Goal: Task Accomplishment & Management: Manage account settings

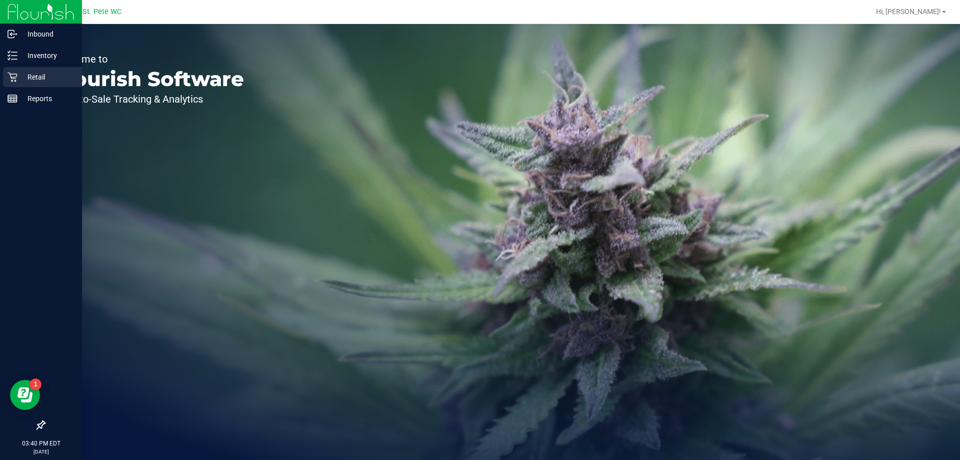
click at [21, 77] on p "Retail" at bounding box center [48, 77] width 60 height 12
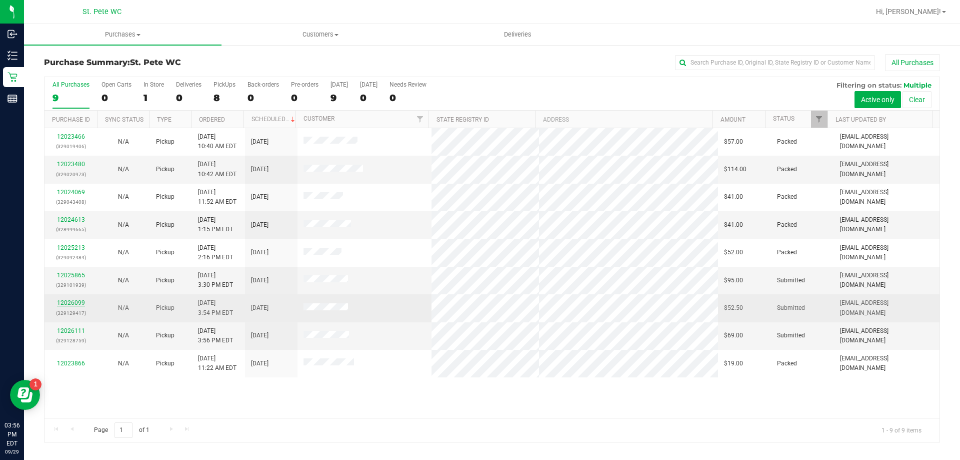
click at [62, 305] on link "12026099" at bounding box center [71, 302] width 28 height 7
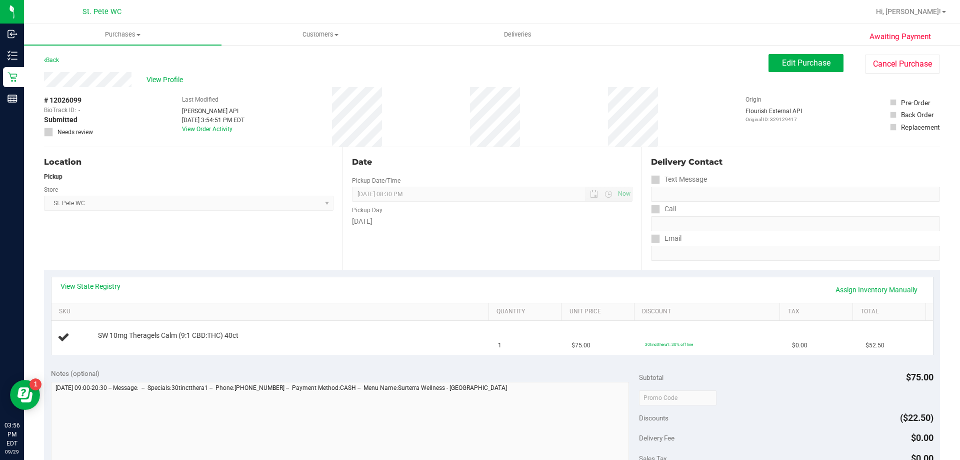
click at [56, 56] on div "Back" at bounding box center [51, 60] width 15 height 12
click at [55, 57] on link "Back" at bounding box center [51, 60] width 15 height 7
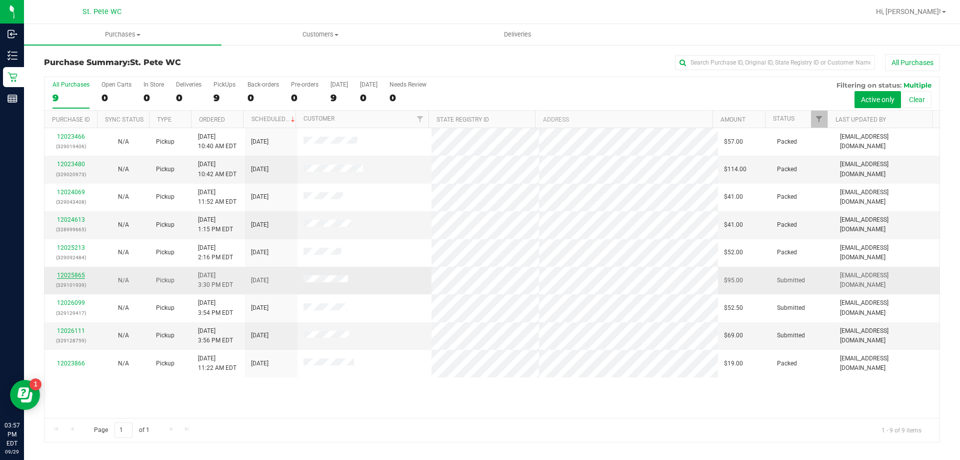
click at [75, 275] on link "12025865" at bounding box center [71, 275] width 28 height 7
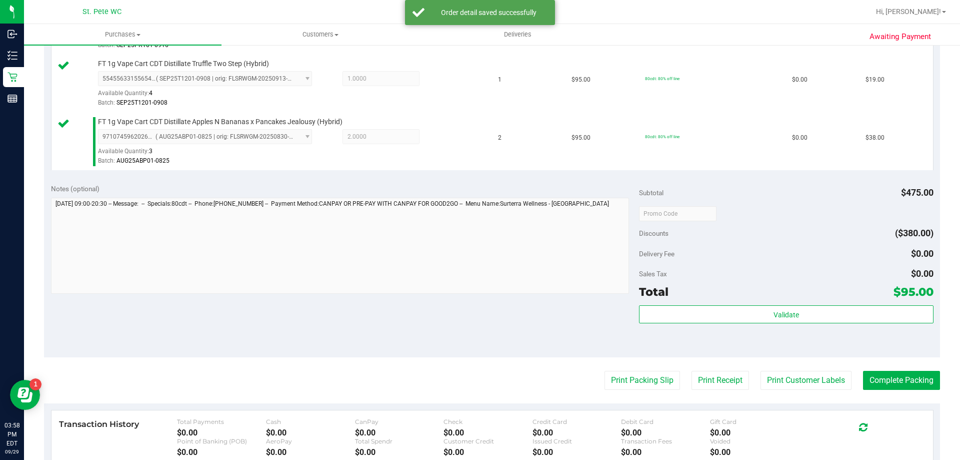
scroll to position [400, 0]
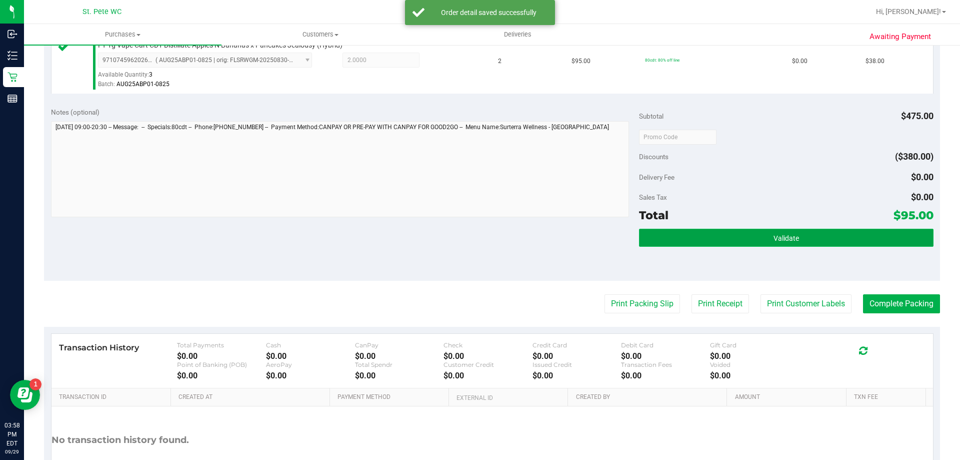
click at [765, 233] on button "Validate" at bounding box center [786, 238] width 294 height 18
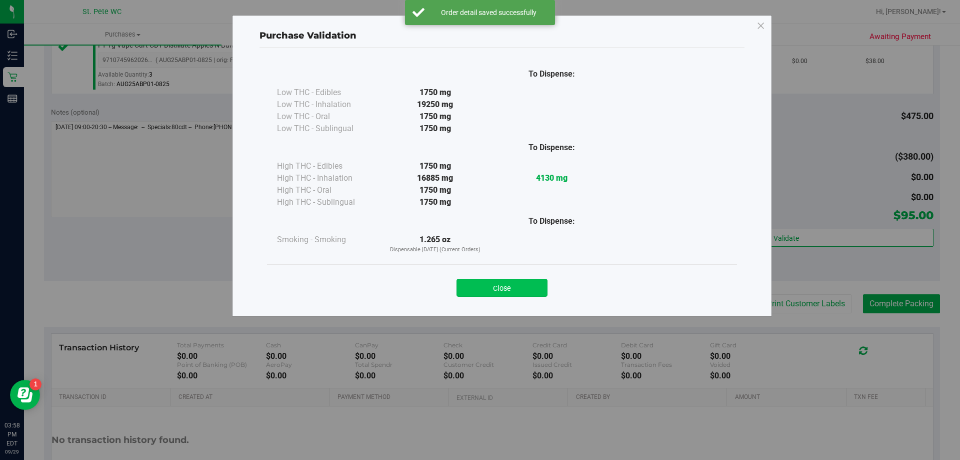
click at [508, 289] on button "Close" at bounding box center [502, 288] width 91 height 18
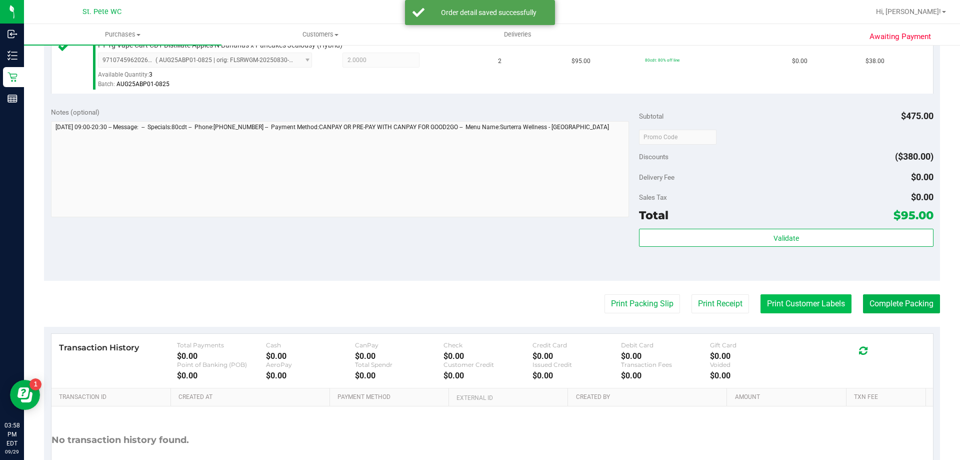
click at [830, 302] on button "Print Customer Labels" at bounding box center [806, 303] width 91 height 19
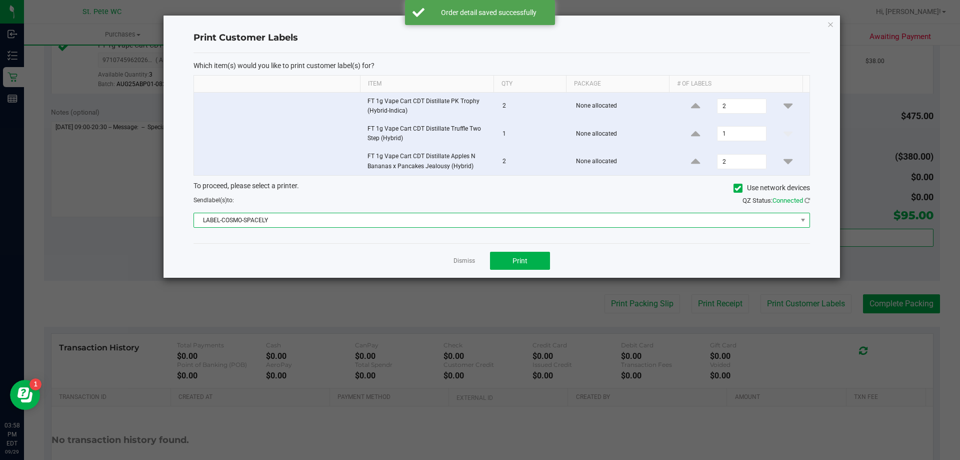
click at [487, 216] on span "LABEL-COSMO-SPACELY" at bounding box center [495, 220] width 603 height 14
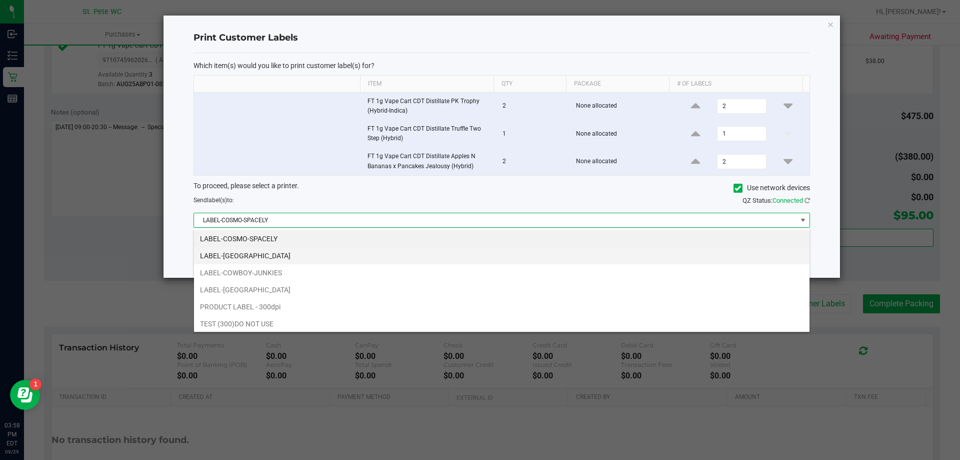
scroll to position [15, 616]
click at [319, 254] on li "LABEL-[GEOGRAPHIC_DATA]" at bounding box center [502, 255] width 616 height 17
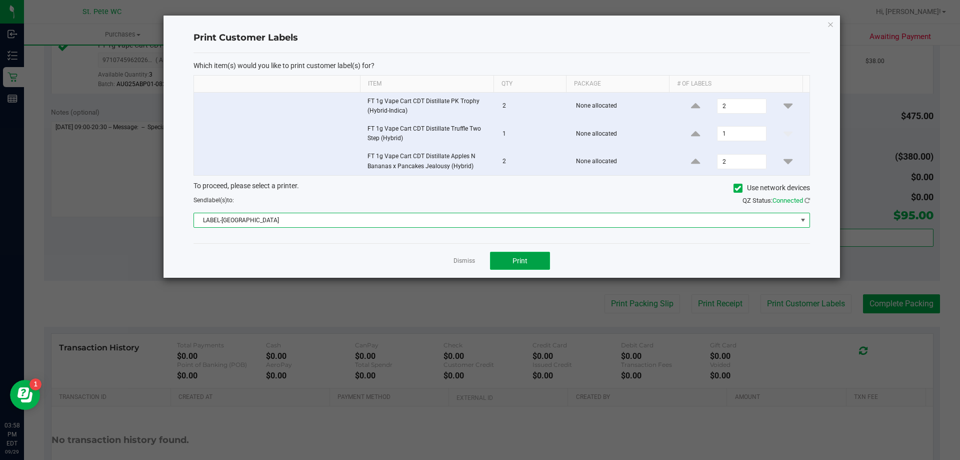
click at [547, 257] on button "Print" at bounding box center [520, 261] width 60 height 18
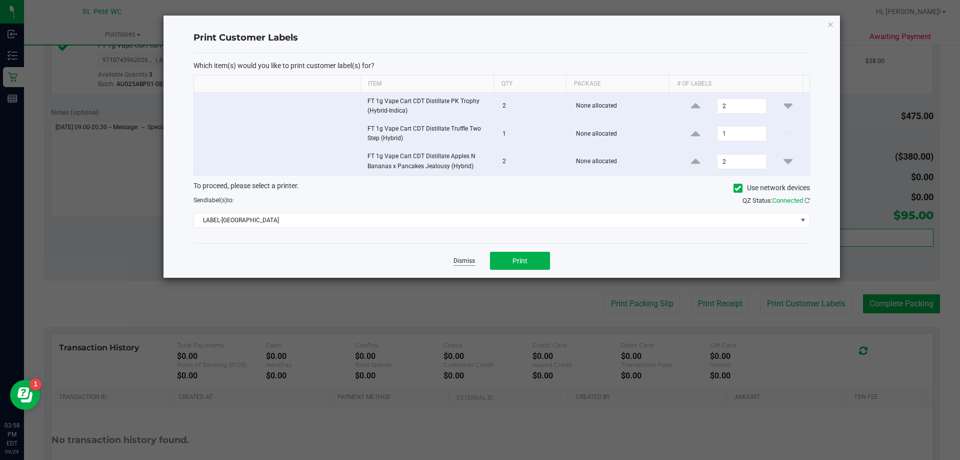
click at [457, 261] on link "Dismiss" at bounding box center [465, 261] width 22 height 9
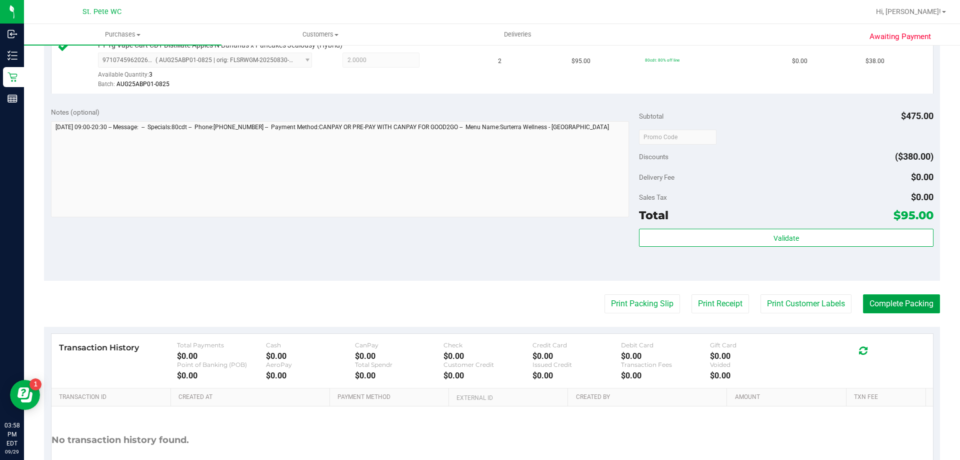
click at [881, 306] on button "Complete Packing" at bounding box center [901, 303] width 77 height 19
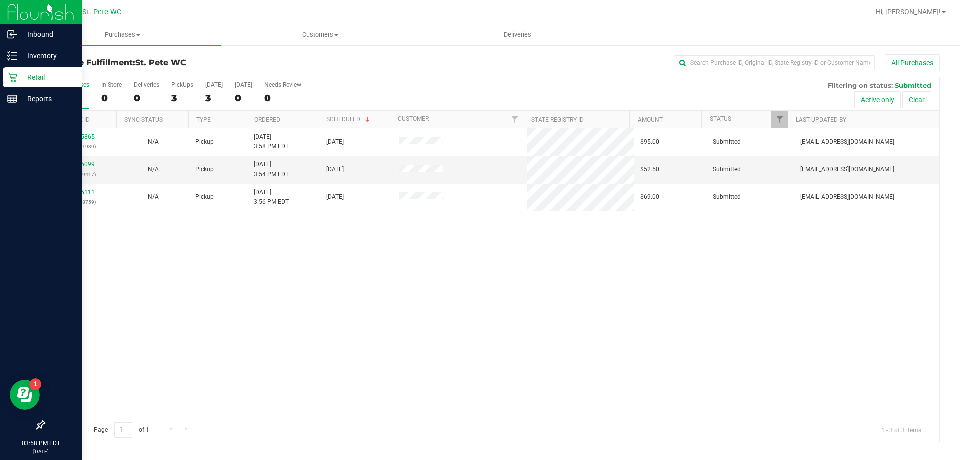
click at [9, 78] on icon at bounding box center [13, 77] width 10 height 10
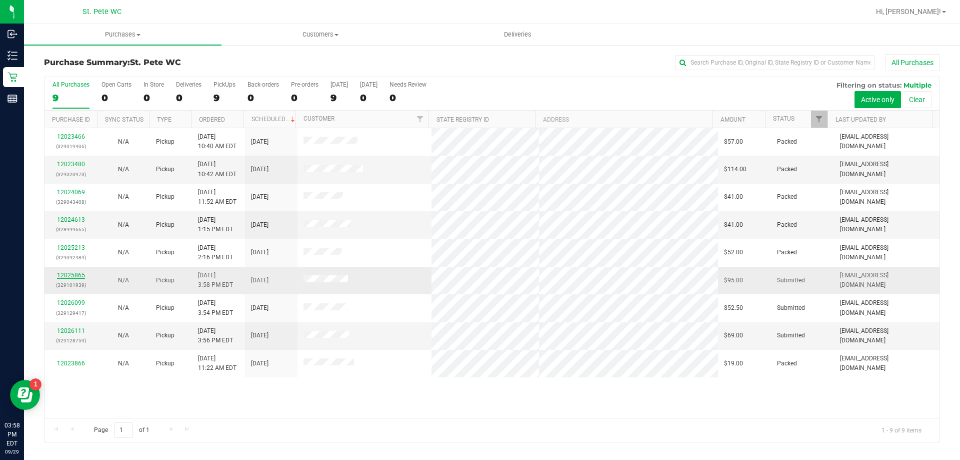
click at [74, 275] on link "12025865" at bounding box center [71, 275] width 28 height 7
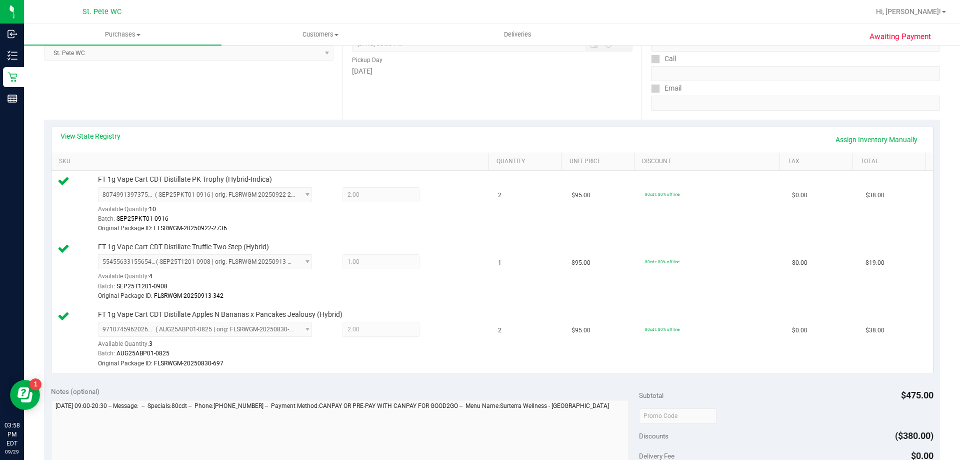
scroll to position [350, 0]
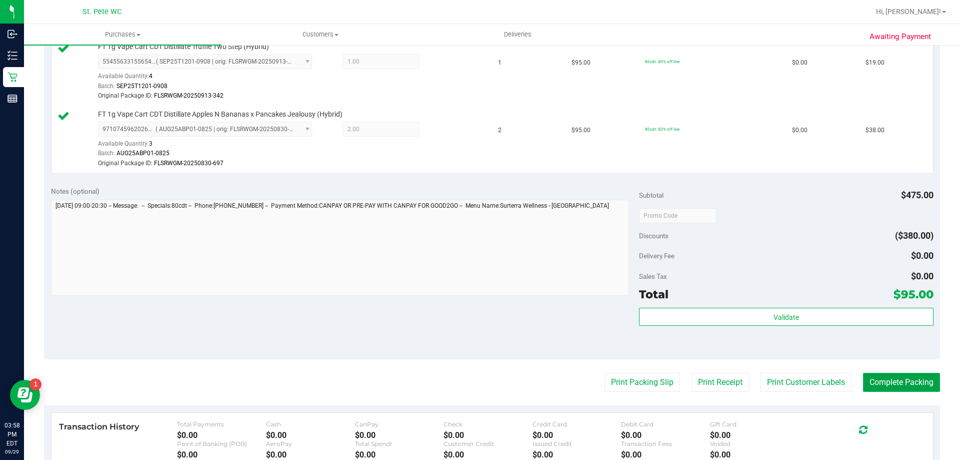
click at [871, 384] on button "Complete Packing" at bounding box center [901, 382] width 77 height 19
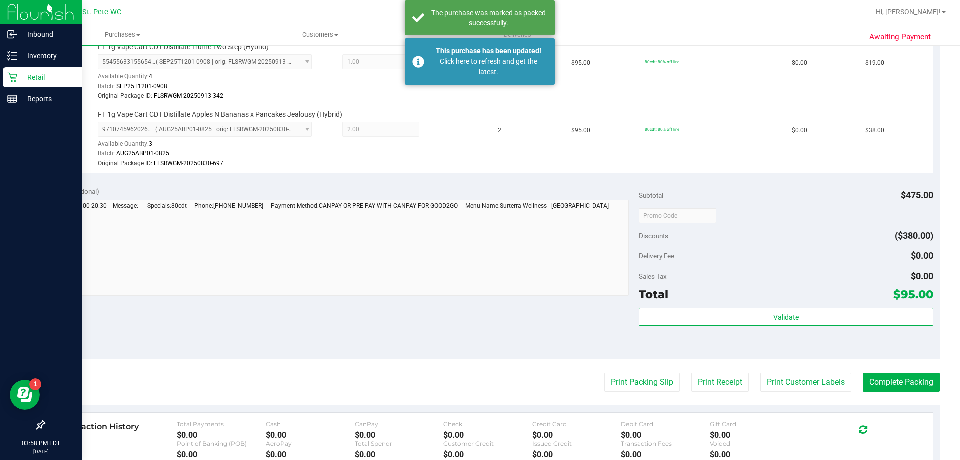
click at [20, 79] on p "Retail" at bounding box center [48, 77] width 60 height 12
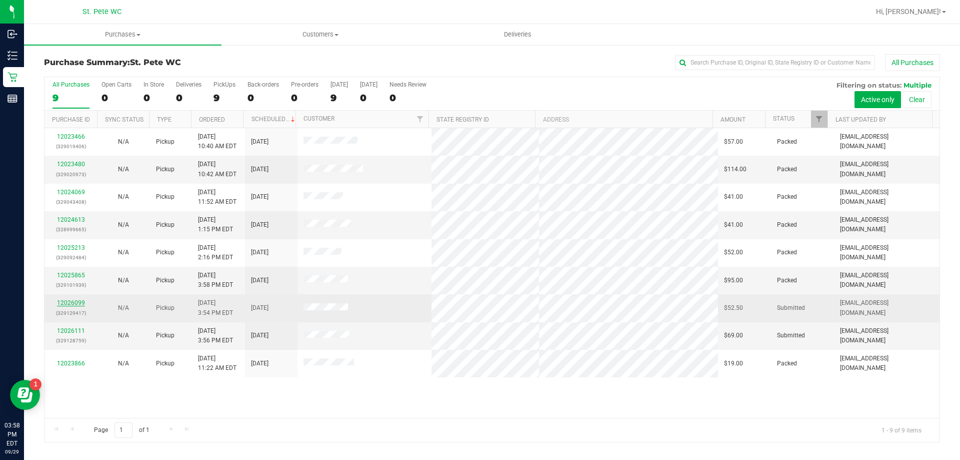
click at [70, 304] on link "12026099" at bounding box center [71, 302] width 28 height 7
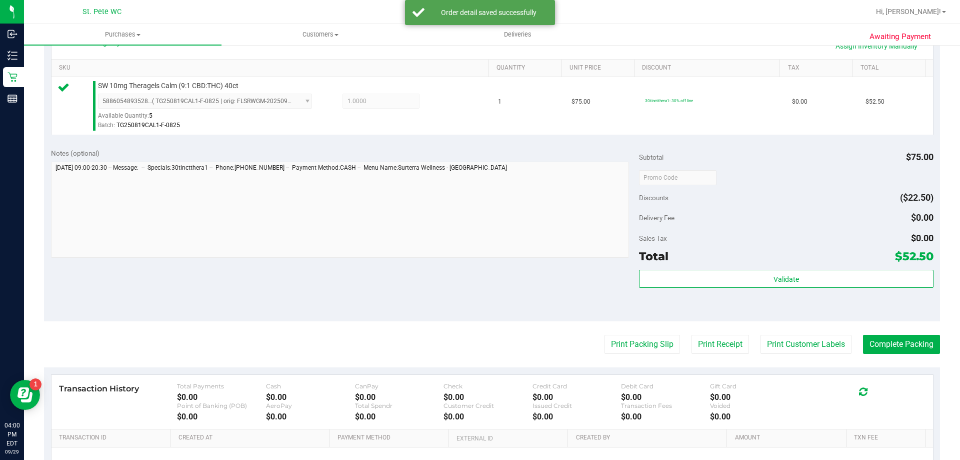
scroll to position [250, 0]
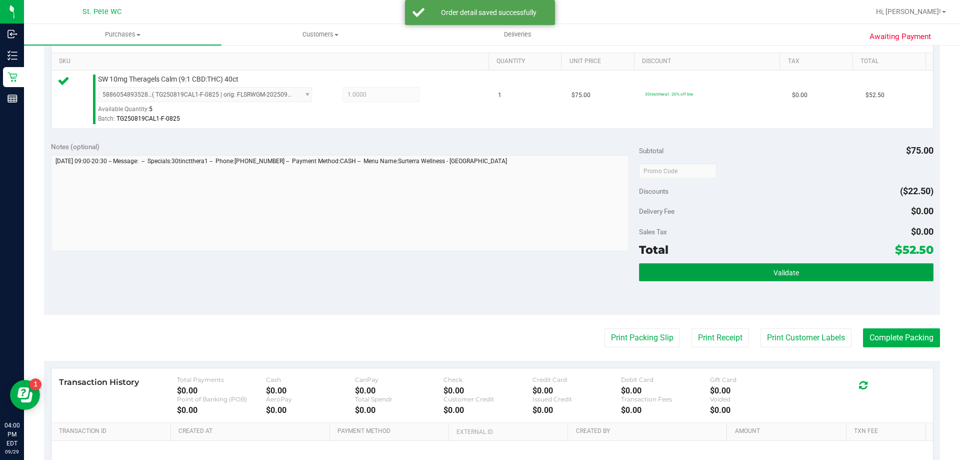
click at [670, 270] on button "Validate" at bounding box center [786, 272] width 294 height 18
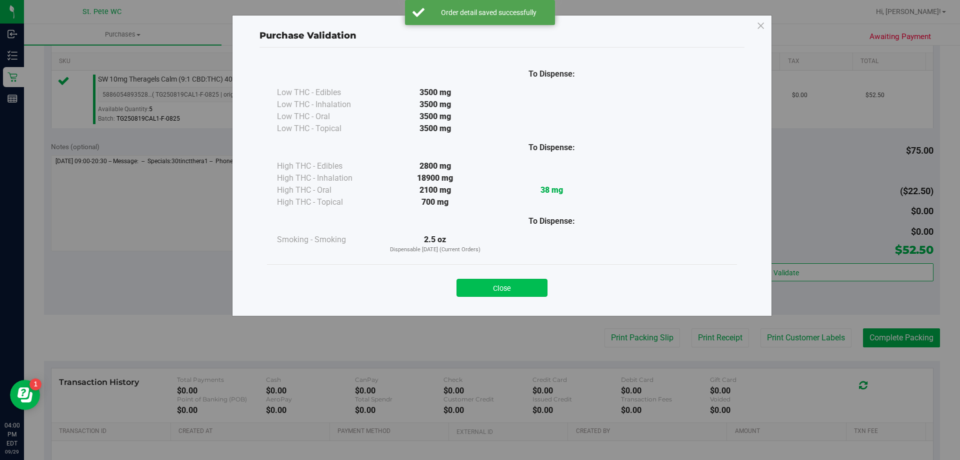
click at [539, 280] on button "Close" at bounding box center [502, 288] width 91 height 18
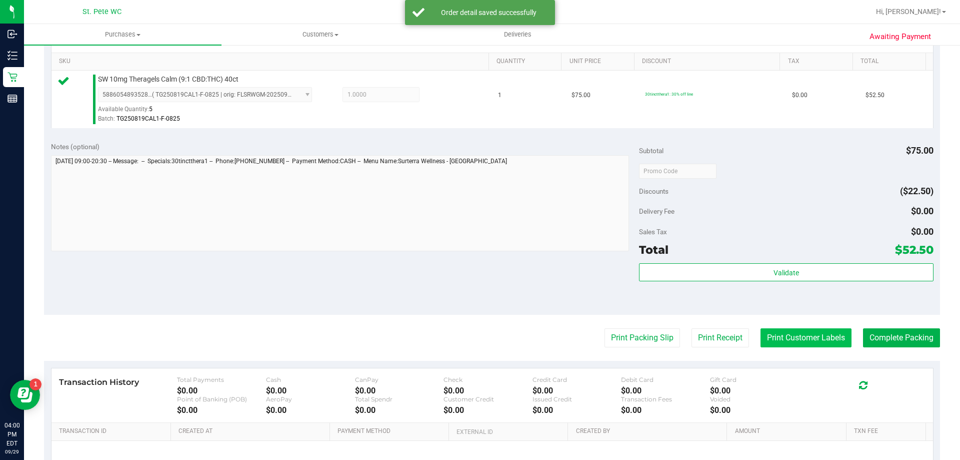
drag, startPoint x: 768, startPoint y: 325, endPoint x: 768, endPoint y: 337, distance: 12.0
click at [768, 327] on purchase-details "Back Edit Purchase Cancel Purchase View Profile # 12026099 BioTrack ID: - Submi…" at bounding box center [492, 176] width 896 height 744
click at [769, 339] on button "Print Customer Labels" at bounding box center [806, 337] width 91 height 19
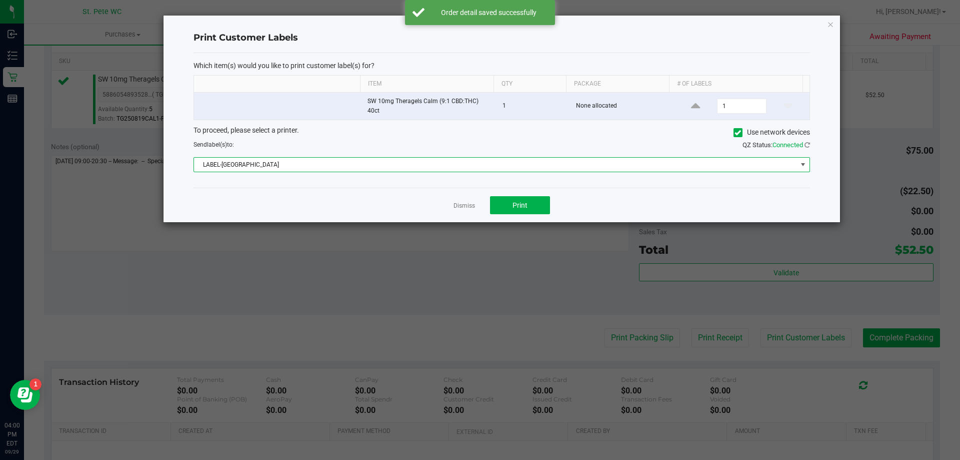
click at [530, 167] on span "LABEL-[GEOGRAPHIC_DATA]" at bounding box center [495, 165] width 603 height 14
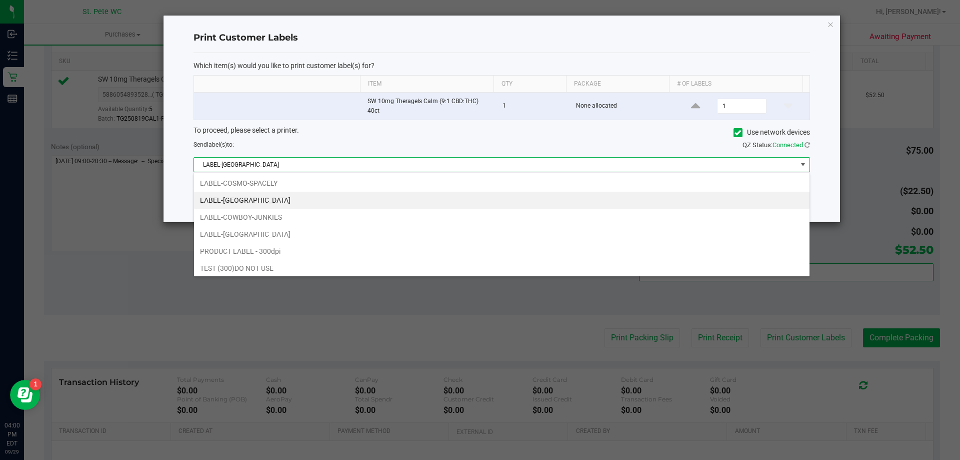
scroll to position [15, 616]
click at [464, 181] on li "LABEL-COSMO-SPACELY" at bounding box center [502, 183] width 616 height 17
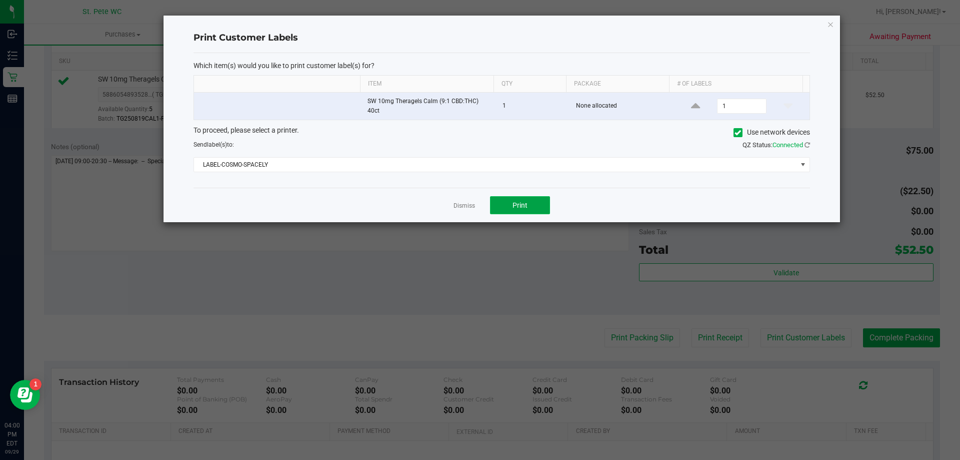
click at [522, 208] on span "Print" at bounding box center [520, 205] width 15 height 8
click at [458, 208] on link "Dismiss" at bounding box center [465, 206] width 22 height 9
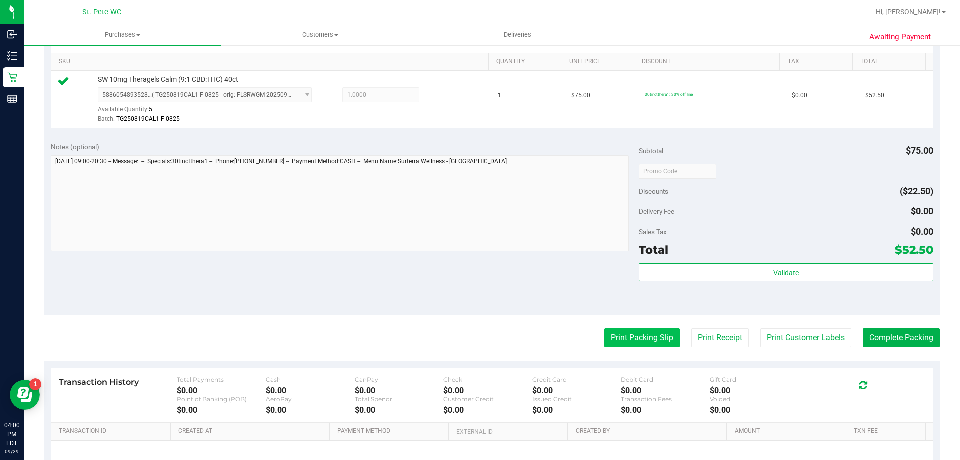
click at [624, 343] on button "Print Packing Slip" at bounding box center [643, 337] width 76 height 19
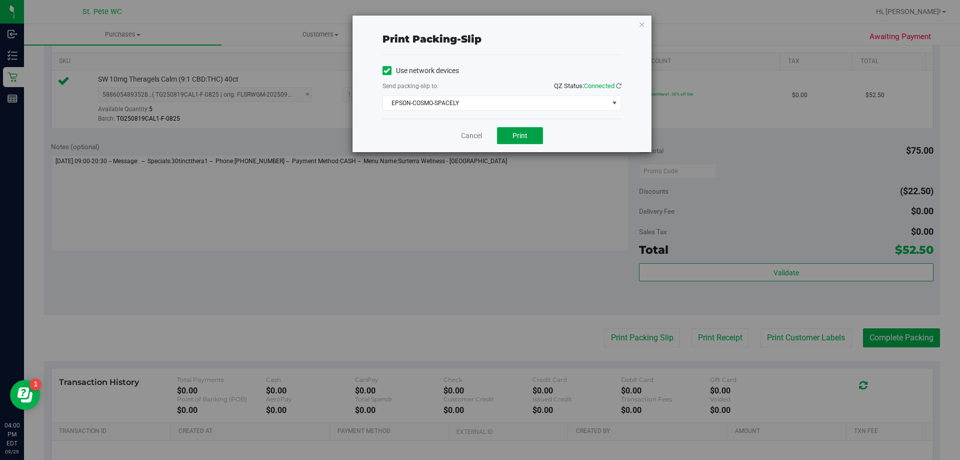
click at [522, 132] on span "Print" at bounding box center [520, 136] width 15 height 8
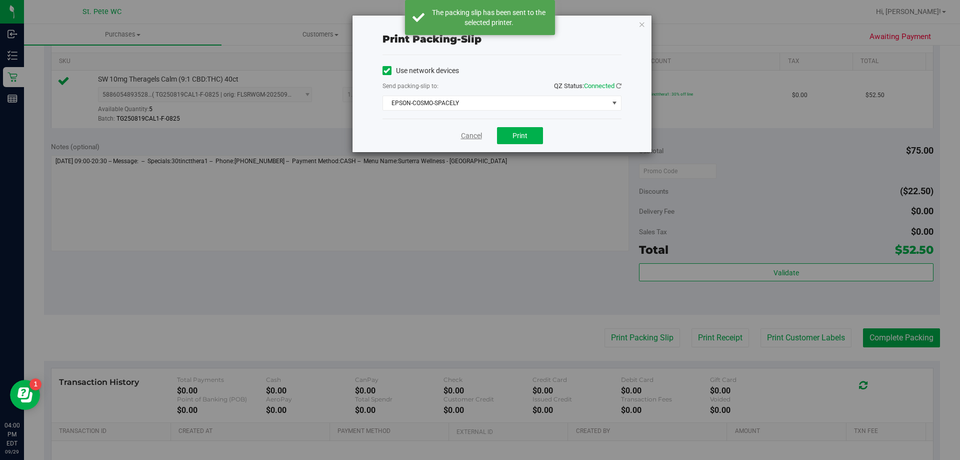
click at [479, 136] on link "Cancel" at bounding box center [471, 136] width 21 height 11
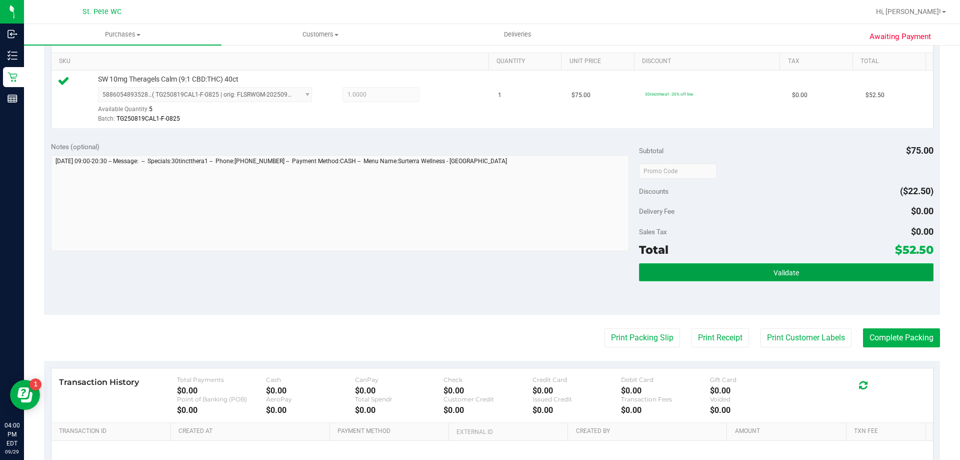
click at [809, 269] on button "Validate" at bounding box center [786, 272] width 294 height 18
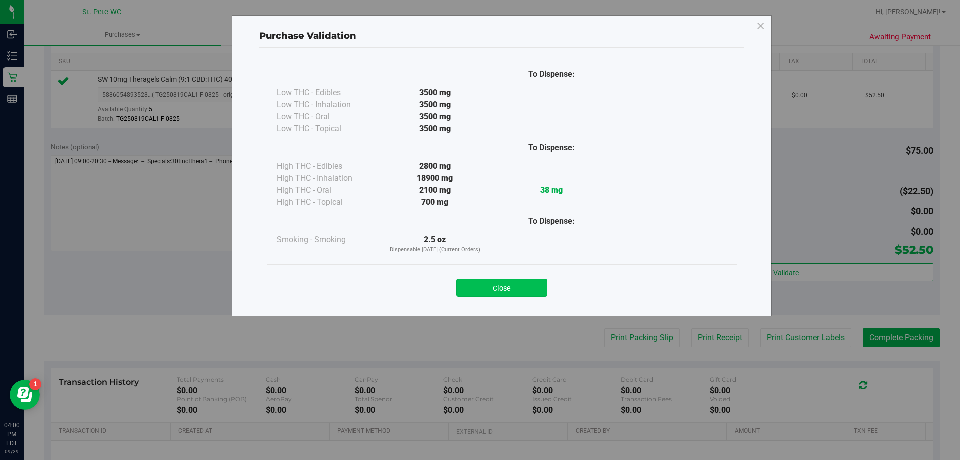
click at [521, 296] on button "Close" at bounding box center [502, 288] width 91 height 18
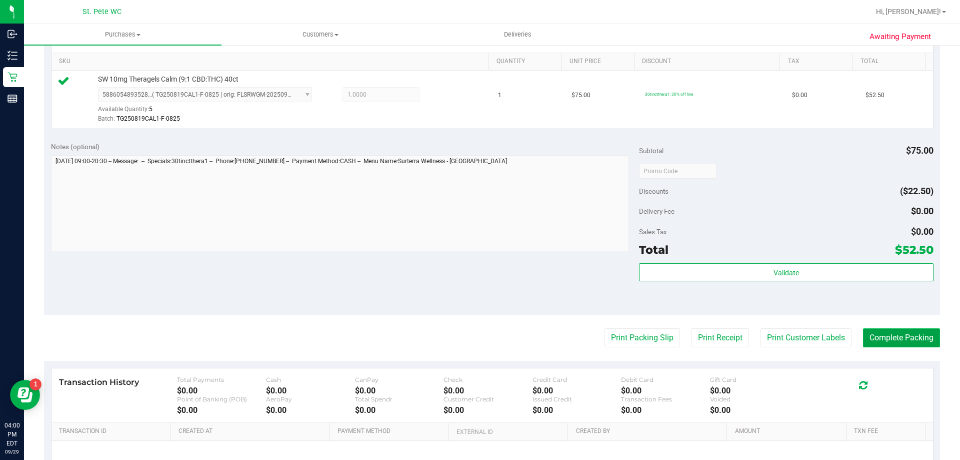
click at [910, 340] on button "Complete Packing" at bounding box center [901, 337] width 77 height 19
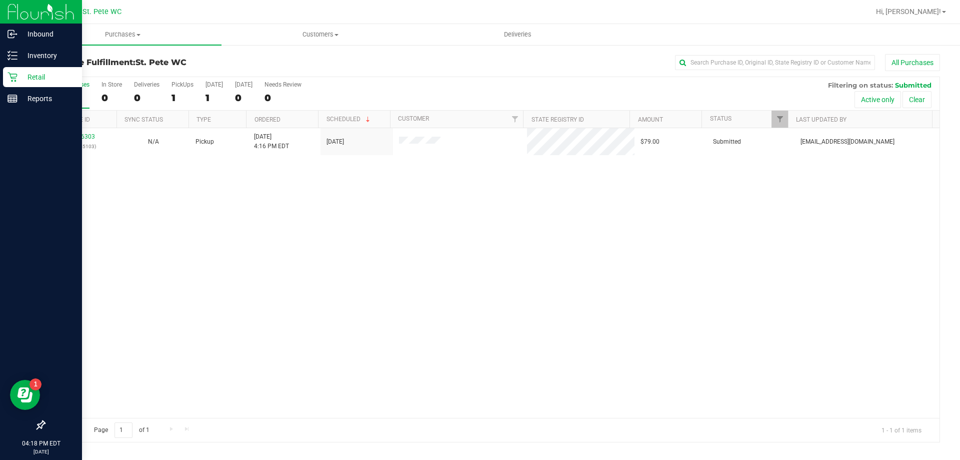
click at [17, 78] on icon at bounding box center [13, 77] width 10 height 10
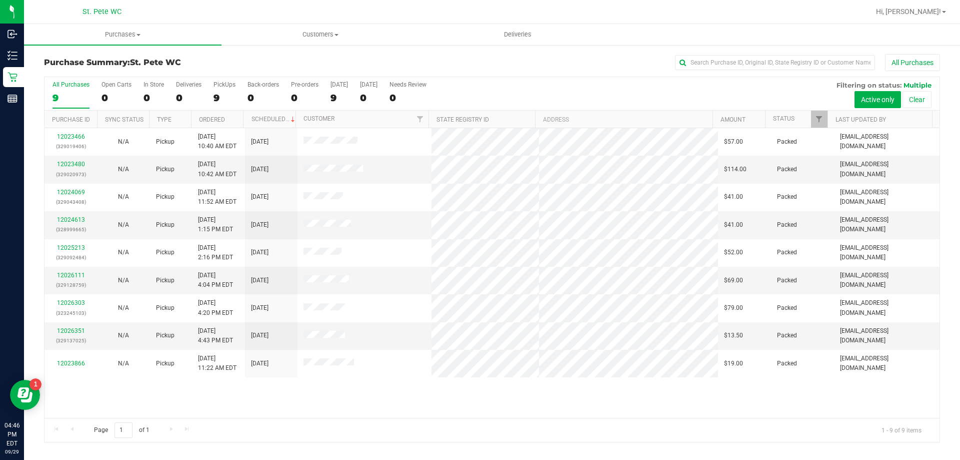
click at [284, 421] on div "Page 1 of 1 1 - 9 of 9 items" at bounding box center [492, 430] width 895 height 24
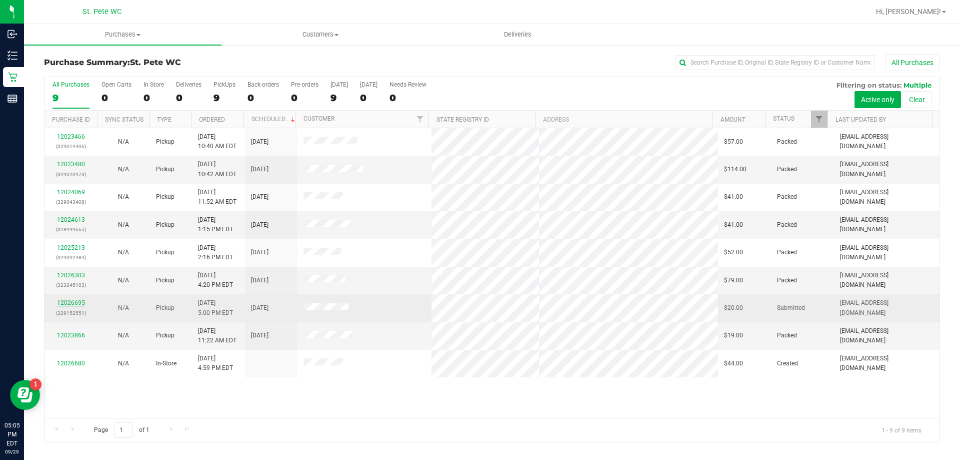
click at [69, 302] on link "12026695" at bounding box center [71, 302] width 28 height 7
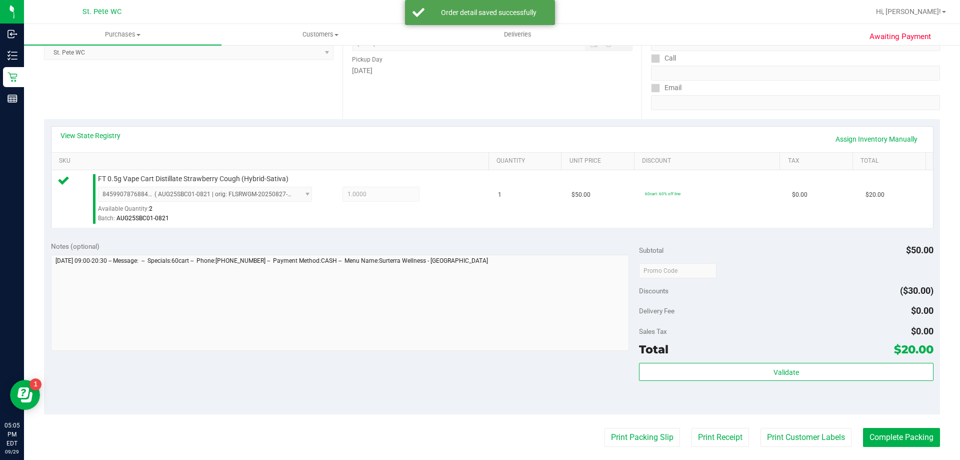
scroll to position [300, 0]
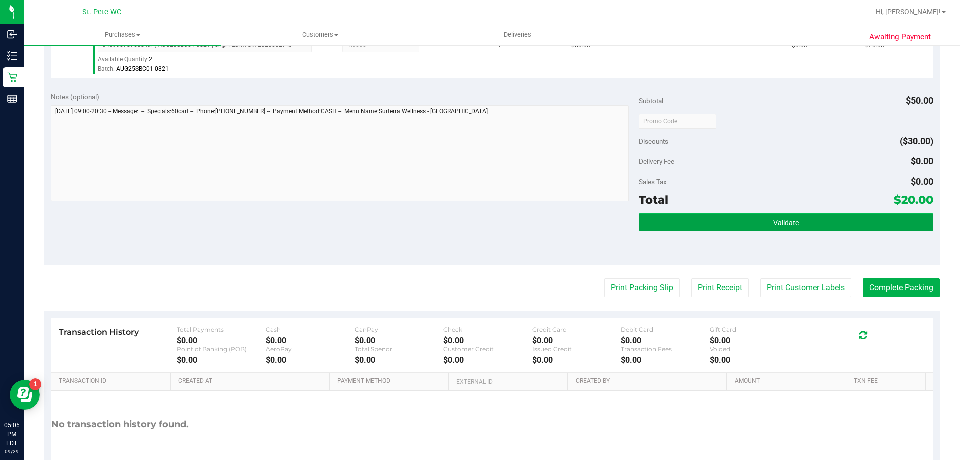
click at [822, 228] on button "Validate" at bounding box center [786, 222] width 294 height 18
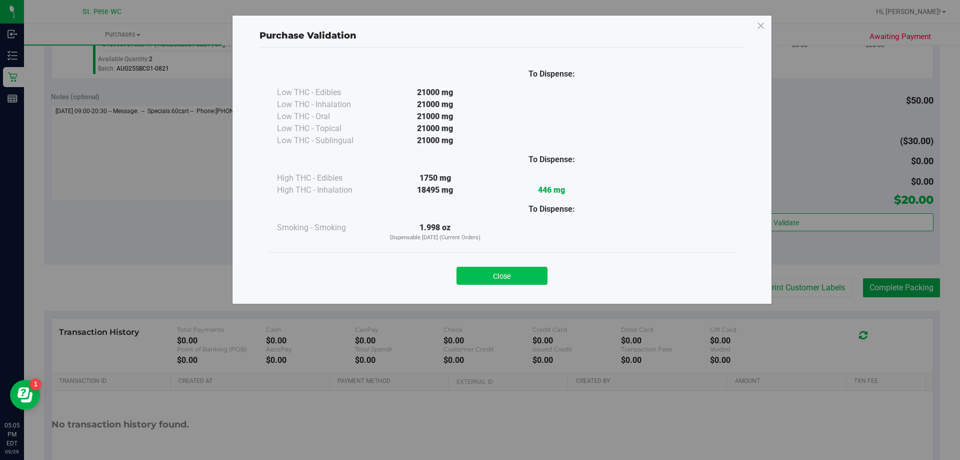
click at [497, 271] on button "Close" at bounding box center [502, 276] width 91 height 18
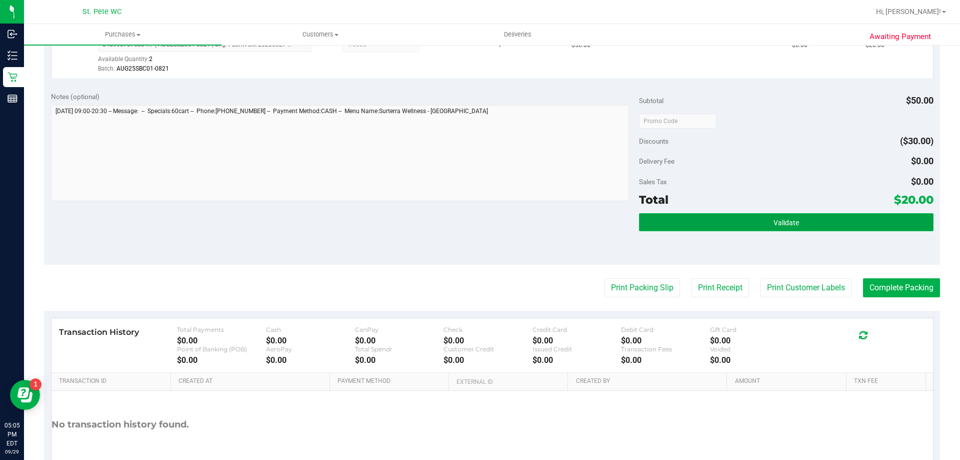
click at [687, 215] on button "Validate" at bounding box center [786, 222] width 294 height 18
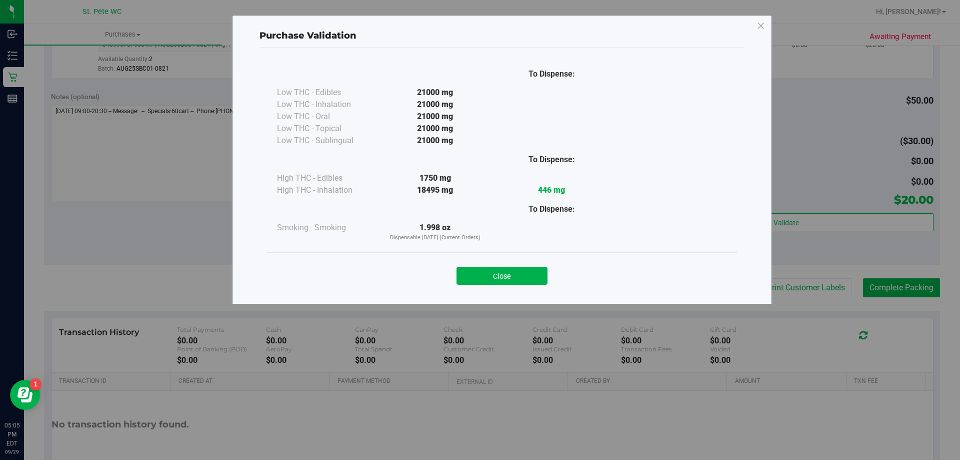
click at [664, 228] on div "To Dispense: Low THC - Edibles 21000 mg" at bounding box center [502, 156] width 470 height 191
click at [532, 282] on button "Close" at bounding box center [502, 276] width 91 height 18
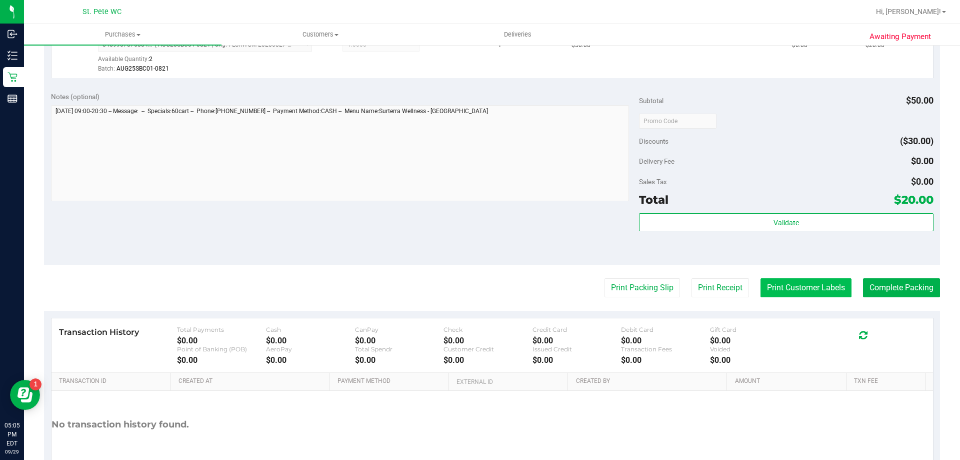
click at [779, 294] on button "Print Customer Labels" at bounding box center [806, 287] width 91 height 19
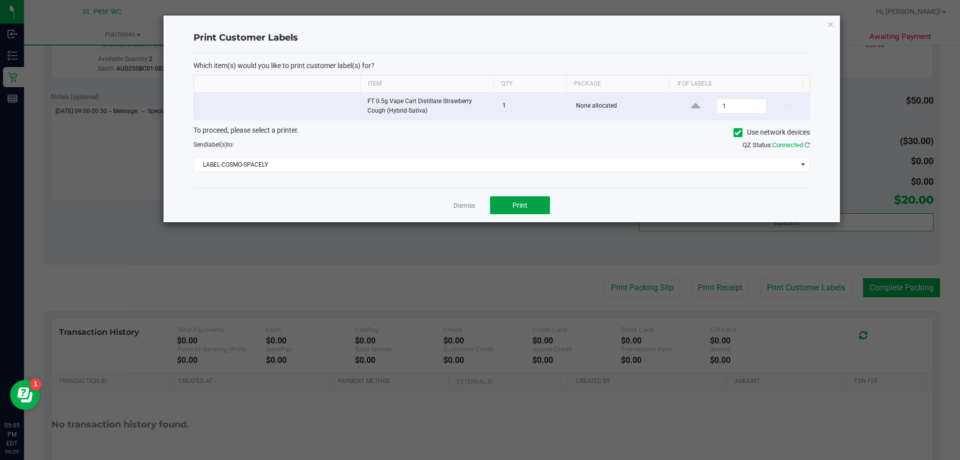
click at [529, 207] on button "Print" at bounding box center [520, 205] width 60 height 18
click at [460, 204] on link "Dismiss" at bounding box center [465, 206] width 22 height 9
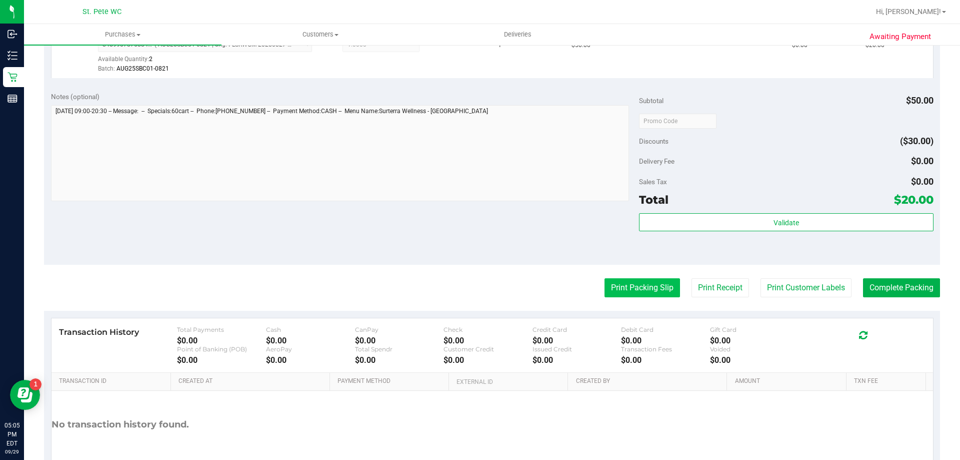
click at [629, 290] on button "Print Packing Slip" at bounding box center [643, 287] width 76 height 19
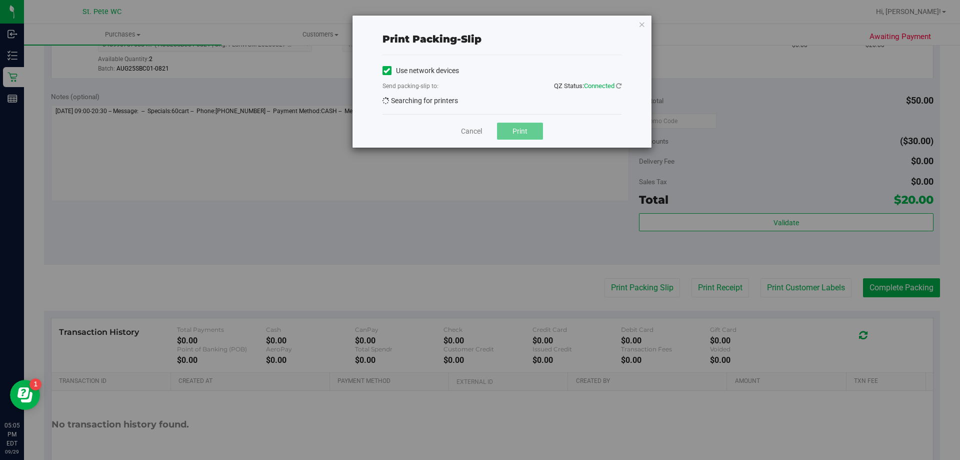
click at [518, 135] on span "Print" at bounding box center [520, 131] width 15 height 8
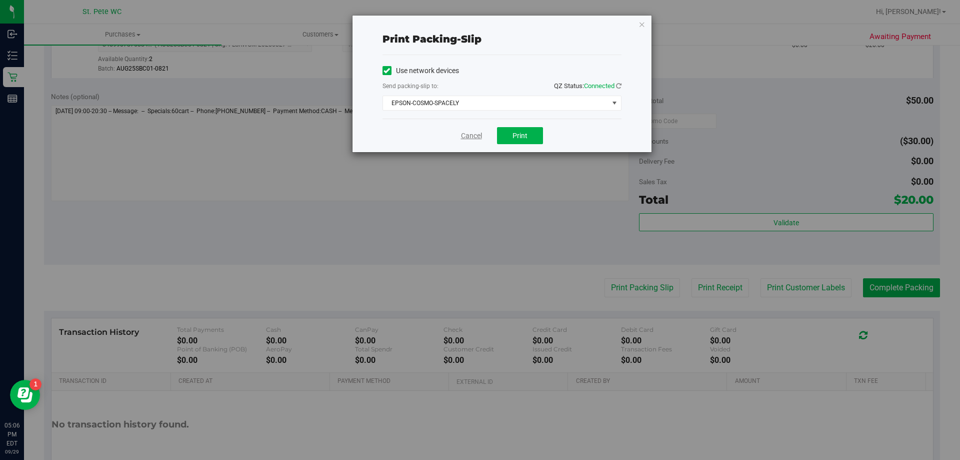
click at [474, 137] on link "Cancel" at bounding box center [471, 136] width 21 height 11
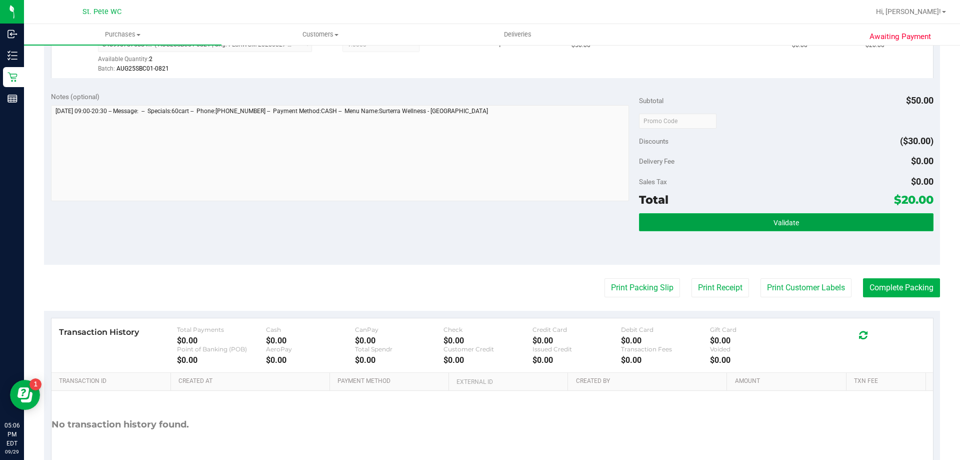
click at [796, 221] on button "Validate" at bounding box center [786, 222] width 294 height 18
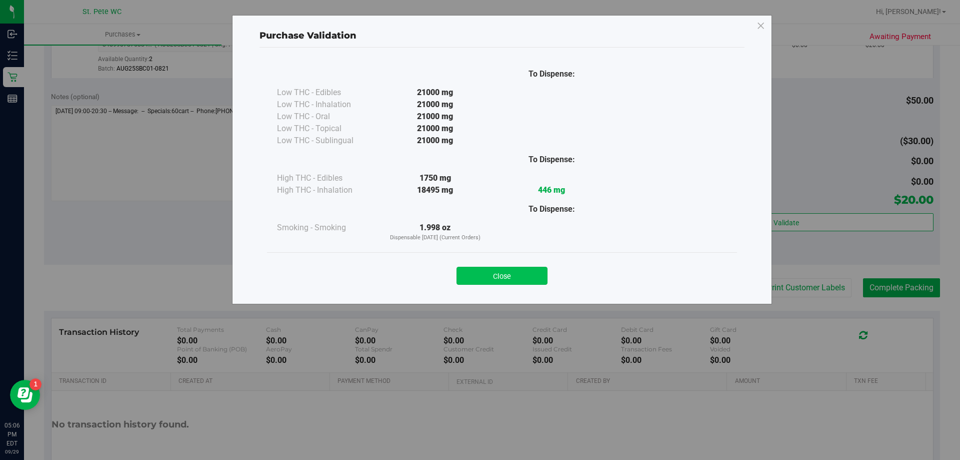
click at [472, 276] on button "Close" at bounding box center [502, 276] width 91 height 18
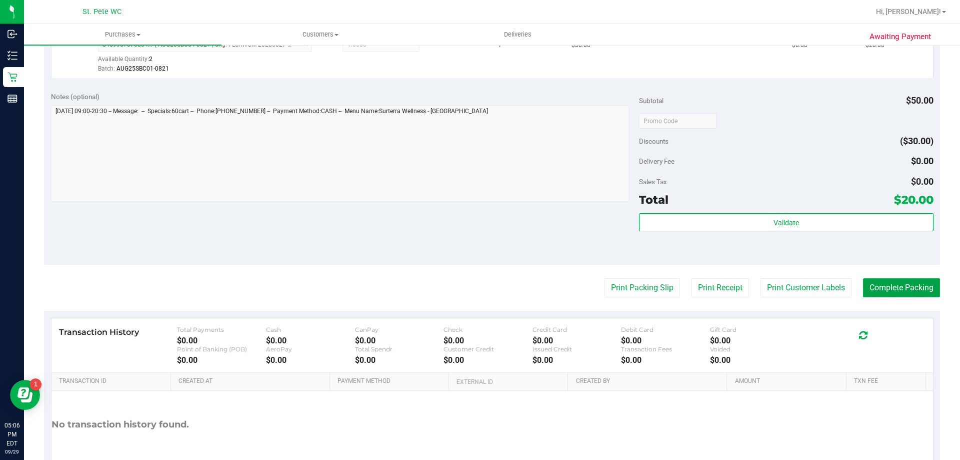
click at [871, 281] on button "Complete Packing" at bounding box center [901, 287] width 77 height 19
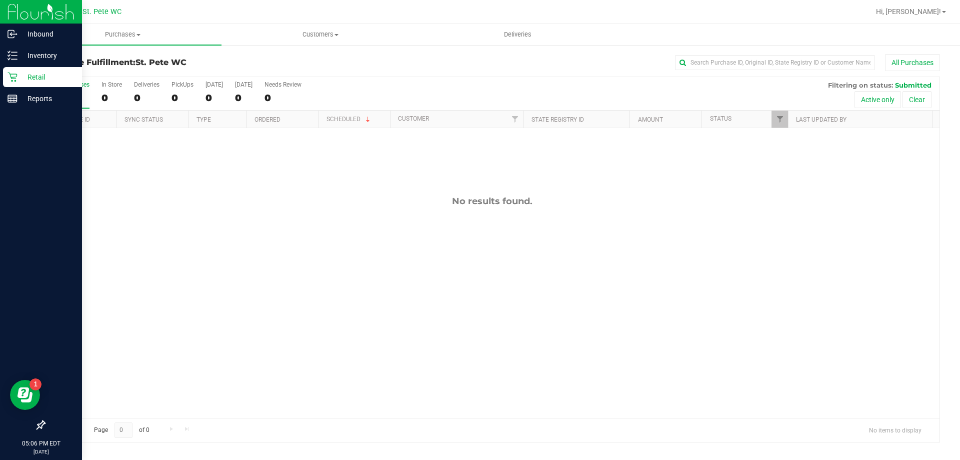
click at [16, 77] on icon at bounding box center [13, 78] width 10 height 10
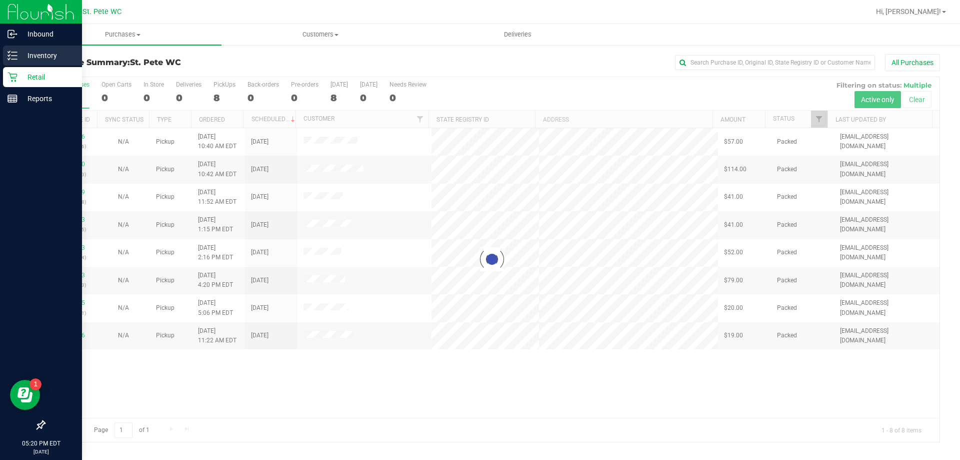
click at [11, 61] on div "Inventory" at bounding box center [42, 56] width 79 height 20
click at [22, 85] on div "Retail" at bounding box center [42, 77] width 79 height 20
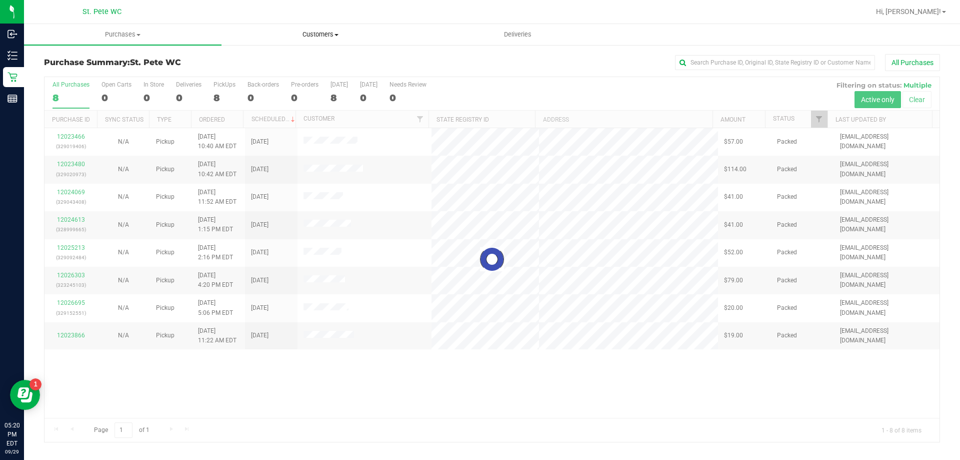
click at [349, 32] on span "Customers" at bounding box center [320, 34] width 197 height 9
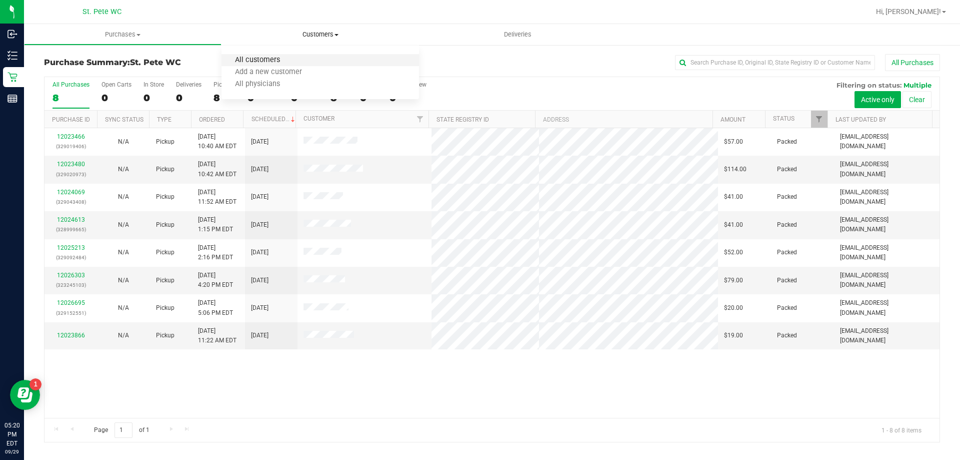
click at [266, 59] on span "All customers" at bounding box center [258, 60] width 72 height 9
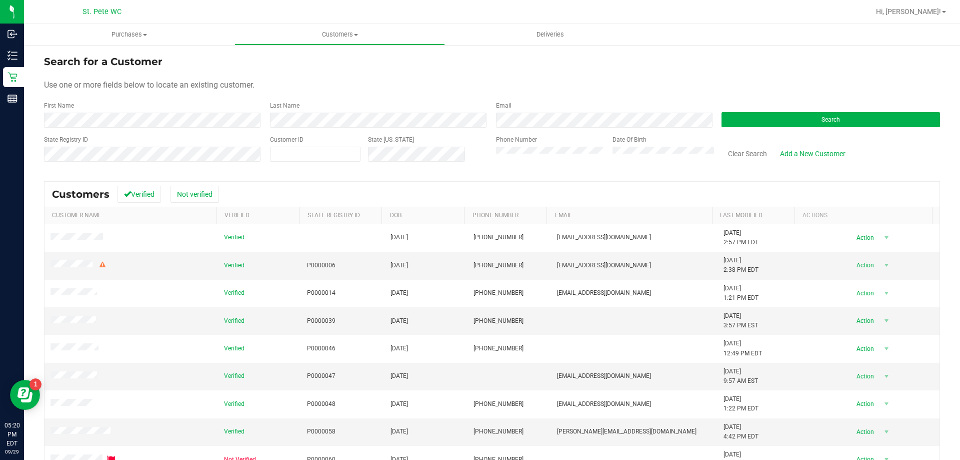
click at [110, 111] on div "First Name" at bounding box center [153, 114] width 219 height 27
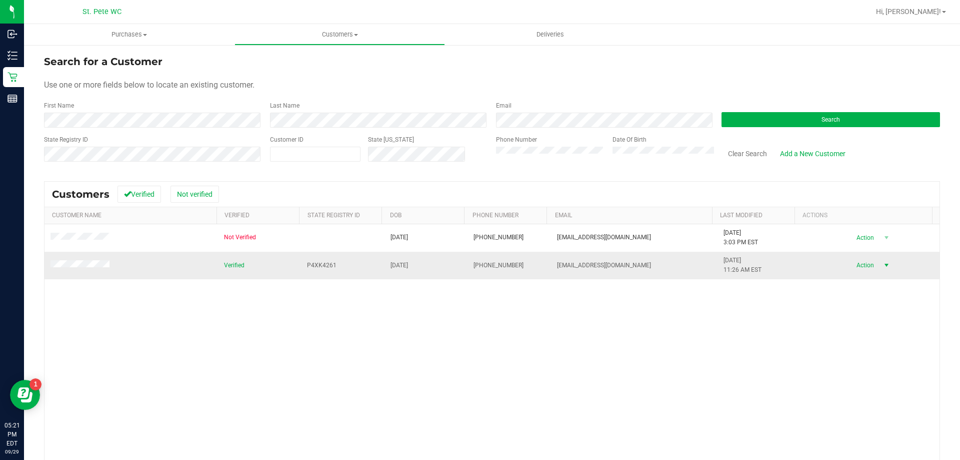
click at [848, 262] on span "Action" at bounding box center [864, 265] width 33 height 14
click at [855, 314] on li "Create new purchase" at bounding box center [869, 303] width 68 height 28
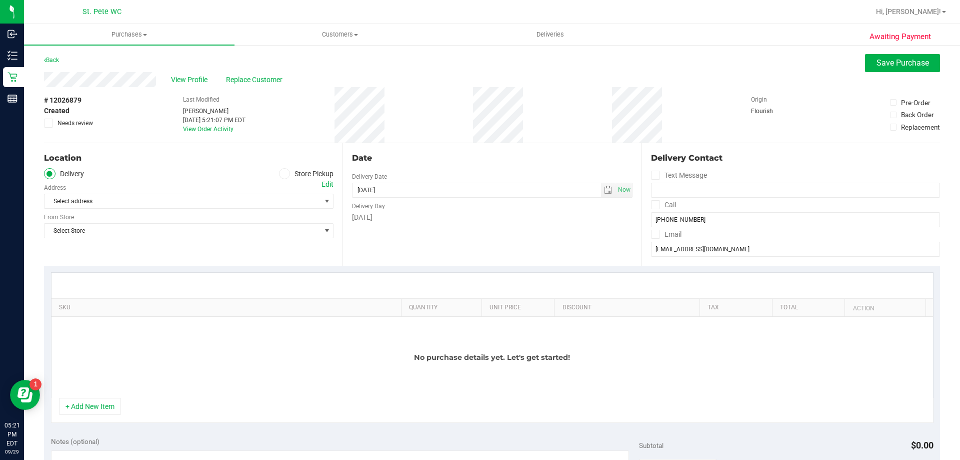
click at [279, 172] on span at bounding box center [285, 174] width 12 height 12
click at [0, 0] on input "Store Pickup" at bounding box center [0, 0] width 0 height 0
click at [243, 198] on span "Select Store" at bounding box center [183, 201] width 276 height 14
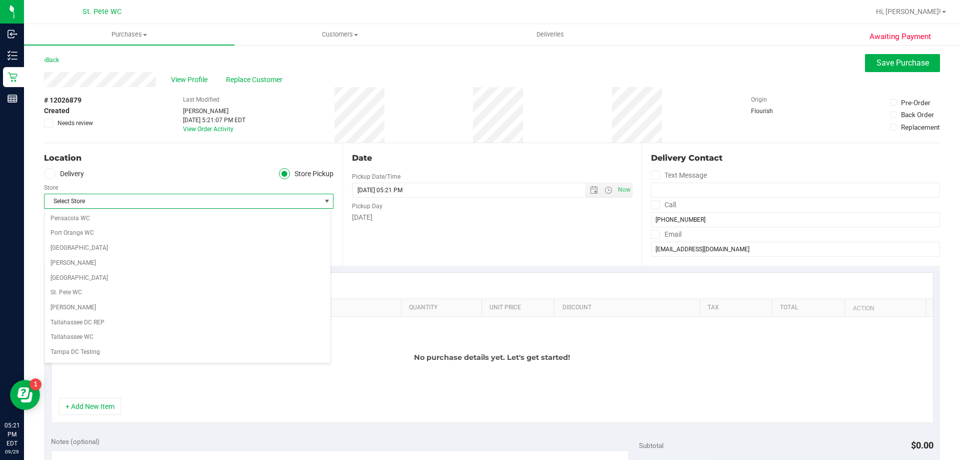
scroll to position [577, 0]
click at [83, 289] on li "St. Pete WC" at bounding box center [188, 295] width 286 height 15
click at [234, 219] on div "Location Delivery Store Pickup Store [GEOGRAPHIC_DATA][PERSON_NAME] WC Select S…" at bounding box center [193, 204] width 299 height 123
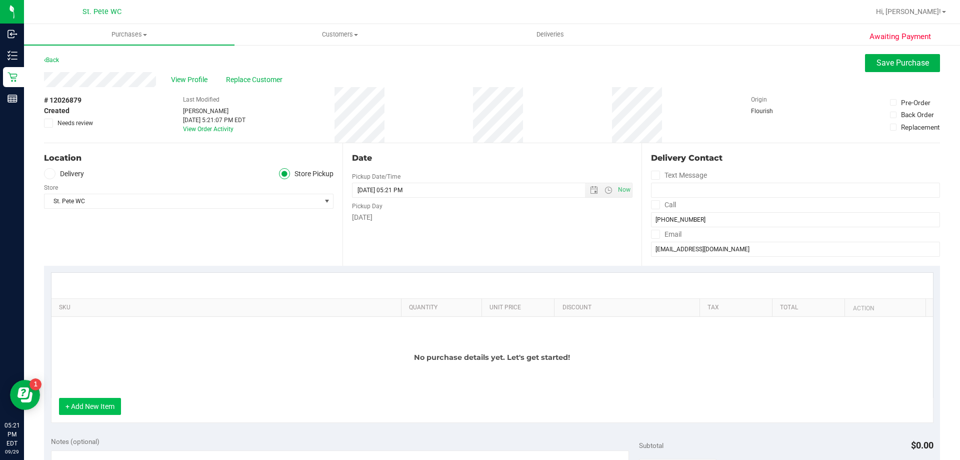
click at [107, 414] on button "+ Add New Item" at bounding box center [90, 406] width 62 height 17
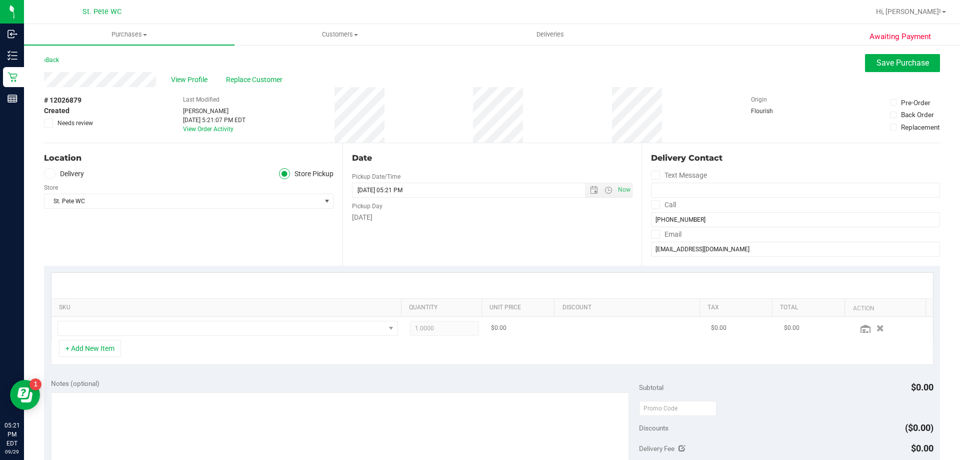
click at [130, 320] on td at bounding box center [228, 328] width 353 height 23
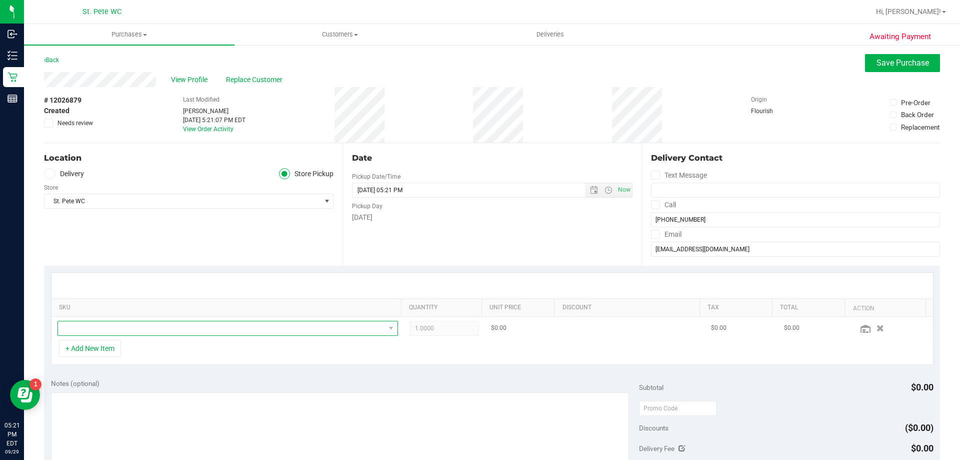
click at [132, 329] on span "NO DATA FOUND" at bounding box center [221, 328] width 327 height 14
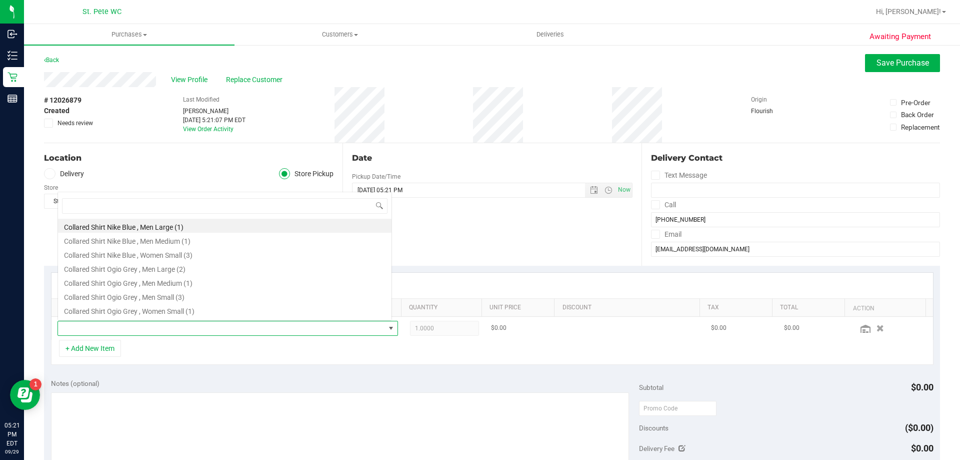
scroll to position [15, 332]
type input "wbv"
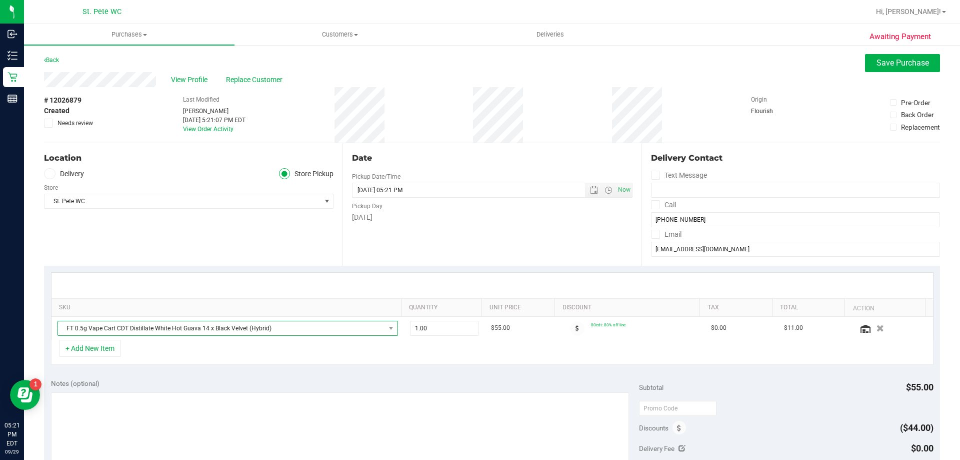
click at [132, 329] on span "FT 0.5g Vape Cart CDT Distillate White Hot Guava 14 x Black Velvet (Hybrid)" at bounding box center [221, 328] width 327 height 14
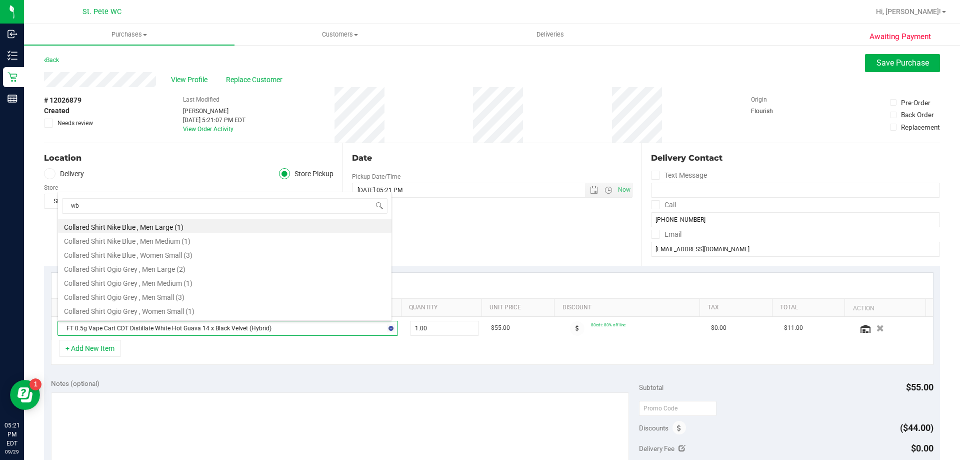
type input "wbv"
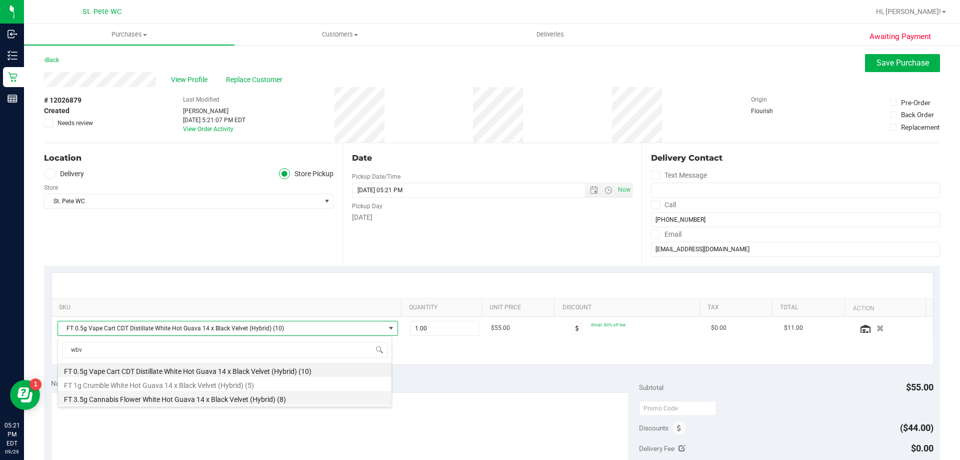
click at [126, 402] on li "FT 3.5g Cannabis Flower White Hot Guava 14 x Black Velvet (Hybrid) (8)" at bounding box center [225, 398] width 334 height 14
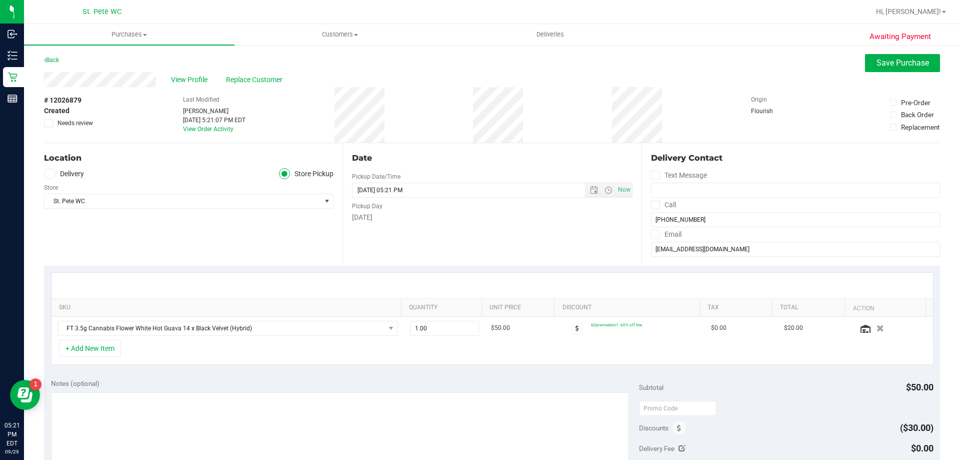
click at [166, 367] on div "SKU Quantity Unit Price Discount Tax Total Action FT 3.5g Cannabis Flower White…" at bounding box center [492, 319] width 896 height 106
click at [94, 347] on button "+ Add New Item" at bounding box center [90, 348] width 62 height 17
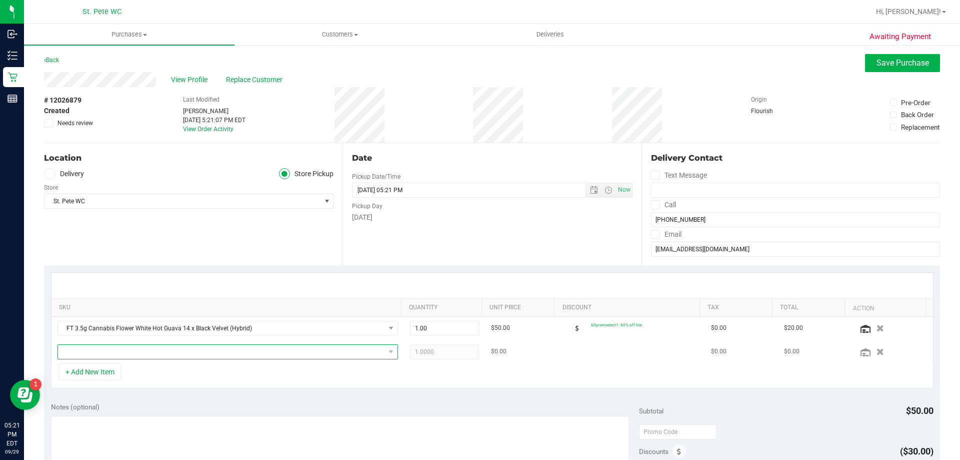
click at [148, 347] on span "NO DATA FOUND" at bounding box center [221, 352] width 327 height 14
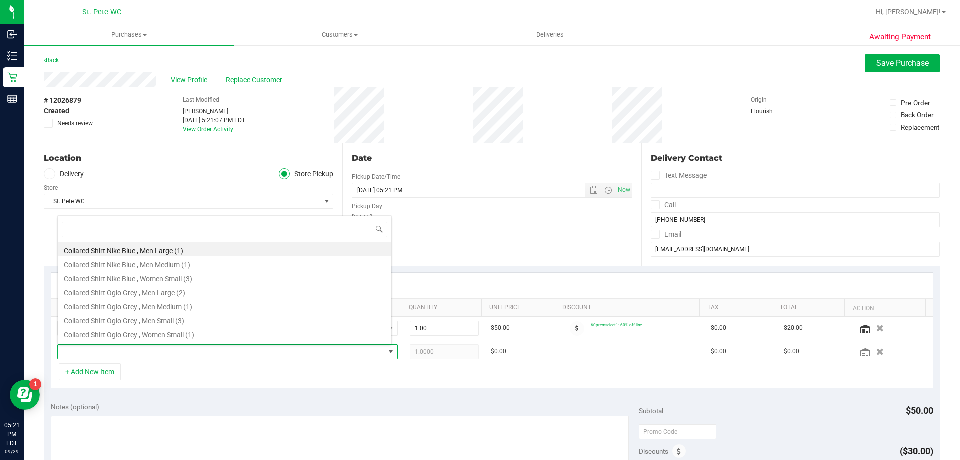
click at [216, 388] on div "+ Add New Item" at bounding box center [492, 375] width 883 height 25
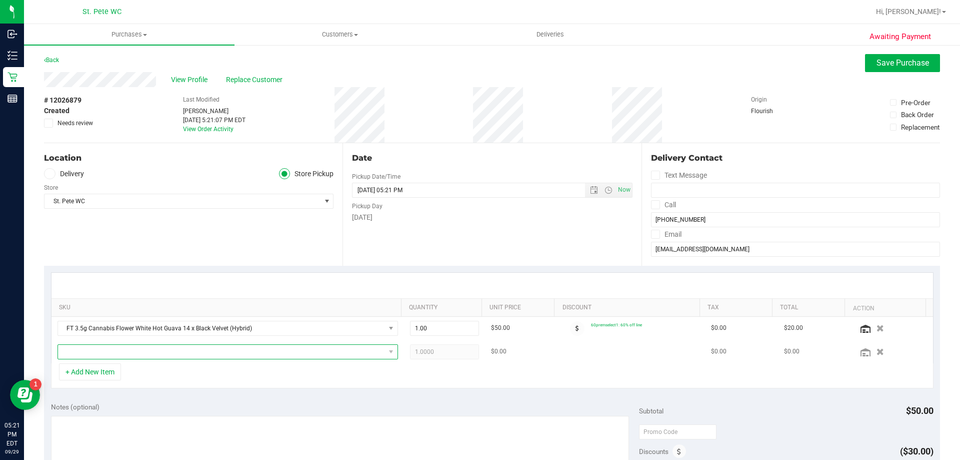
click at [360, 354] on span "NO DATA FOUND" at bounding box center [221, 352] width 327 height 14
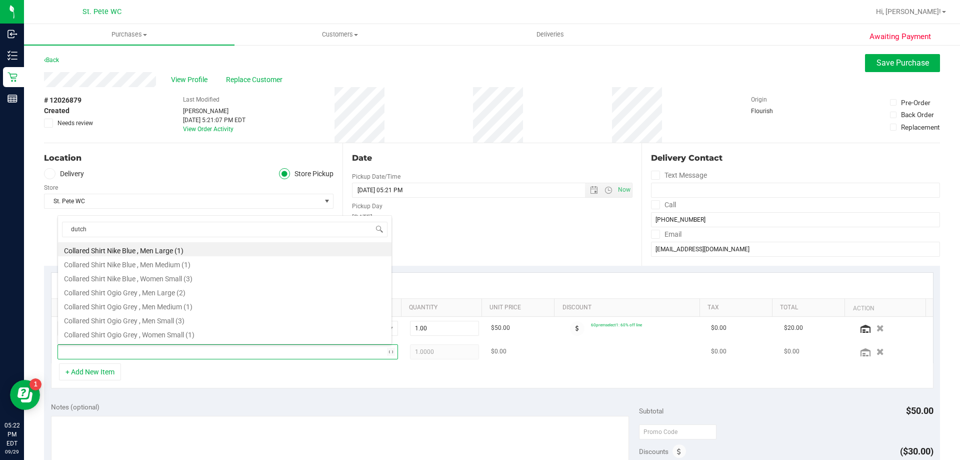
type input "dutch"
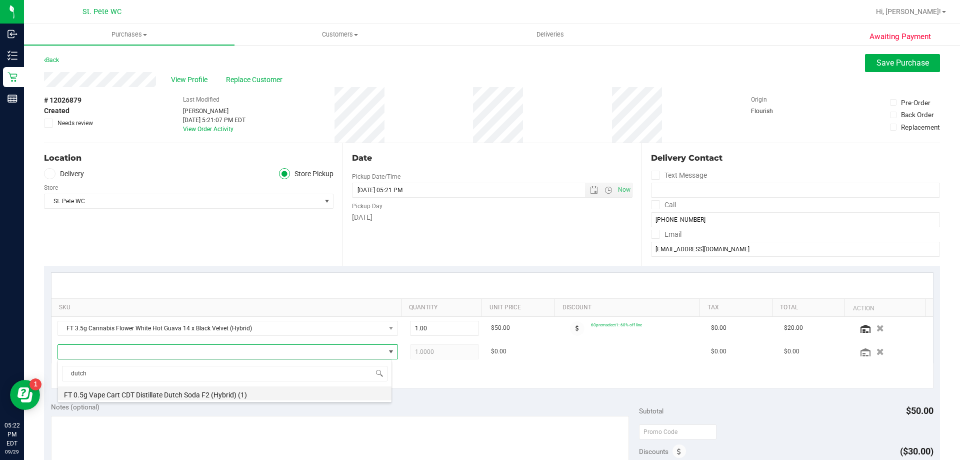
click at [174, 396] on li "FT 0.5g Vape Cart CDT Distillate Dutch Soda F2 (Hybrid) (1)" at bounding box center [225, 393] width 334 height 14
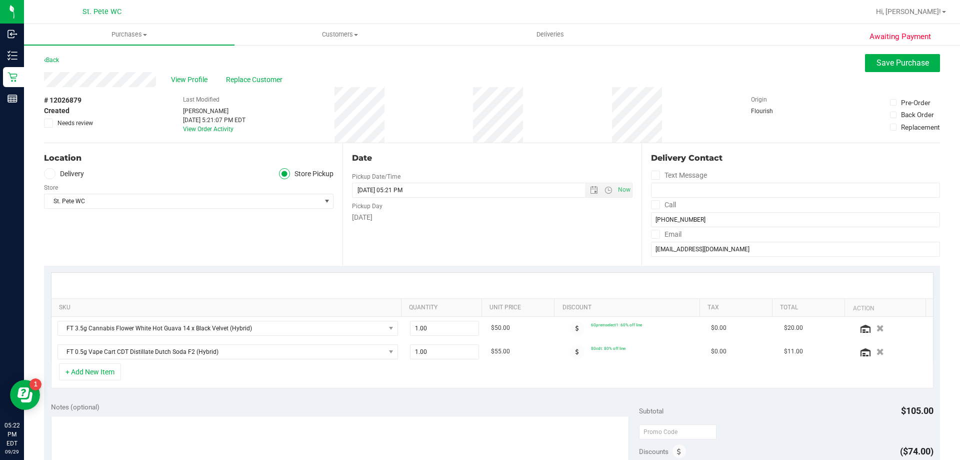
click at [194, 374] on div "+ Add New Item" at bounding box center [492, 375] width 883 height 25
click at [875, 72] on div "View Profile Replace Customer" at bounding box center [492, 79] width 896 height 15
click at [877, 65] on span "Save Purchase" at bounding box center [903, 63] width 53 height 10
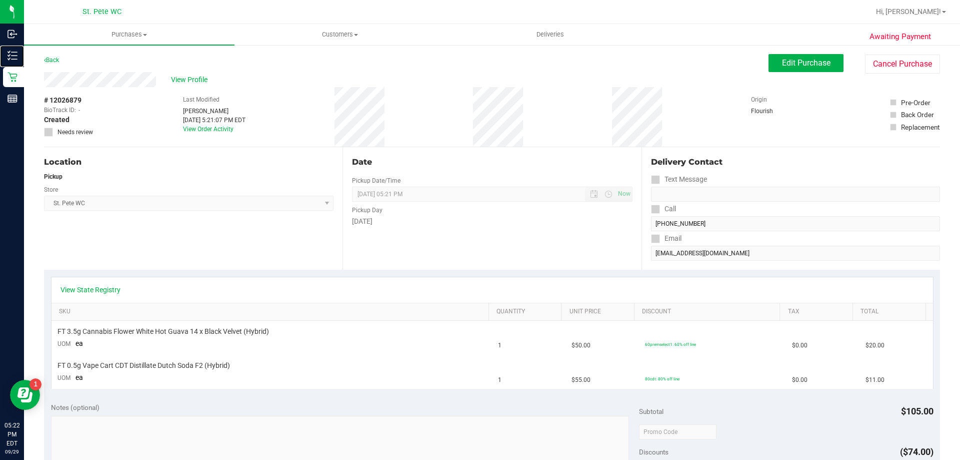
click at [7, 53] on div "Inventory" at bounding box center [13, 56] width 21 height 20
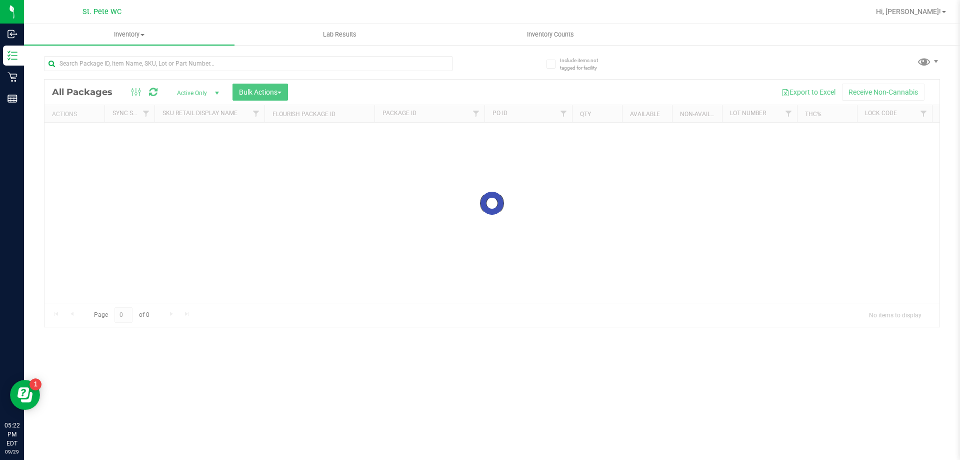
click at [175, 79] on div "Loading... All Packages Active Only Active Only Lab Samples Locked All External…" at bounding box center [492, 203] width 896 height 248
click at [172, 65] on input "text" at bounding box center [248, 63] width 409 height 15
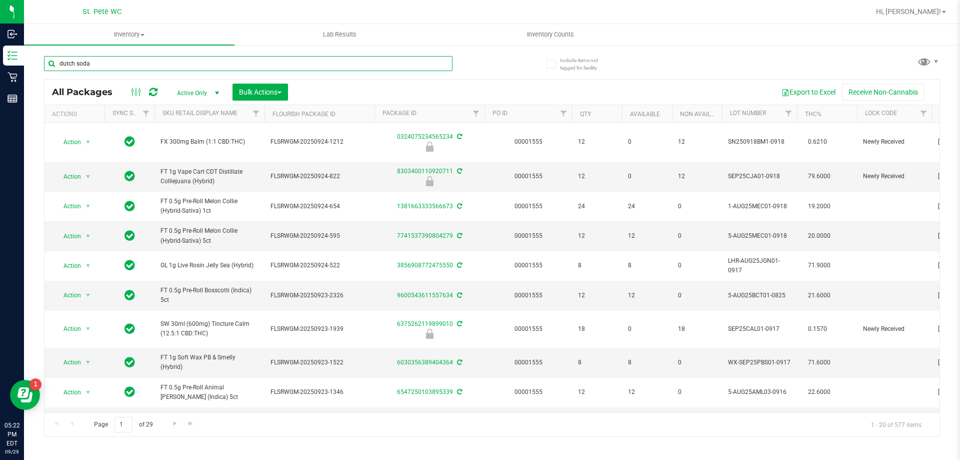
type input "dutch soda"
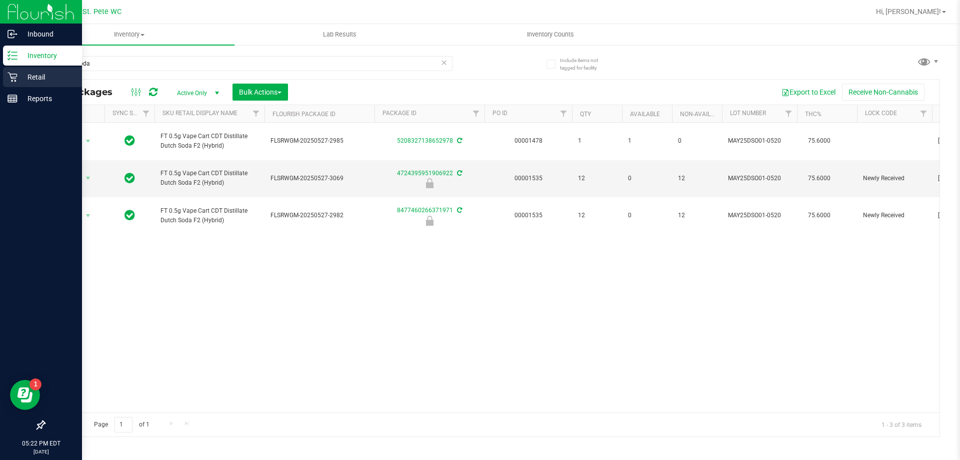
click at [32, 80] on p "Retail" at bounding box center [48, 77] width 60 height 12
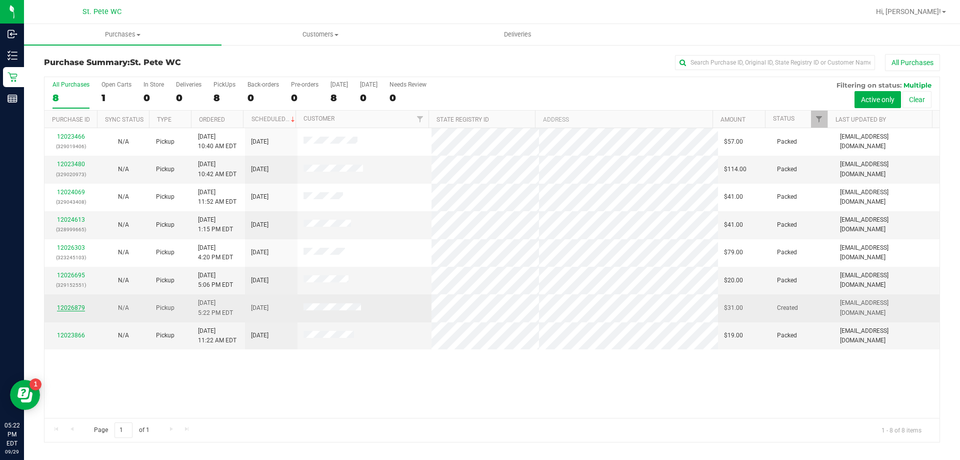
click at [70, 306] on link "12026879" at bounding box center [71, 307] width 28 height 7
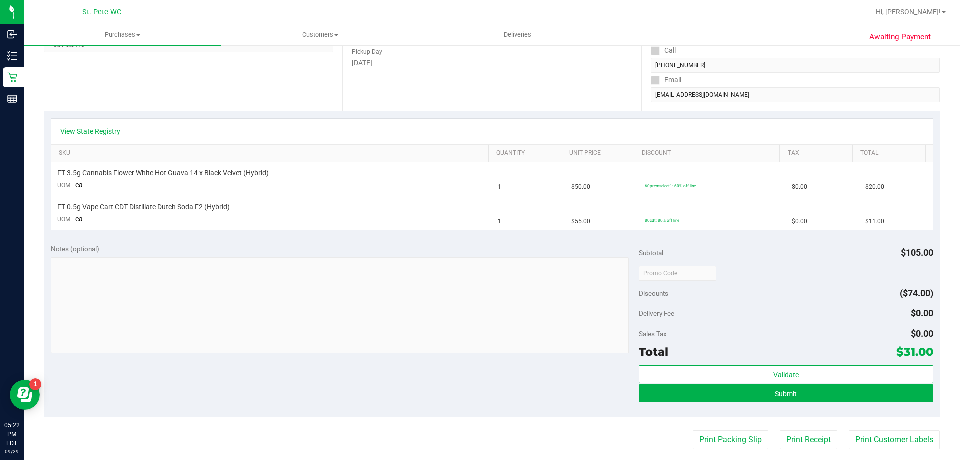
scroll to position [200, 0]
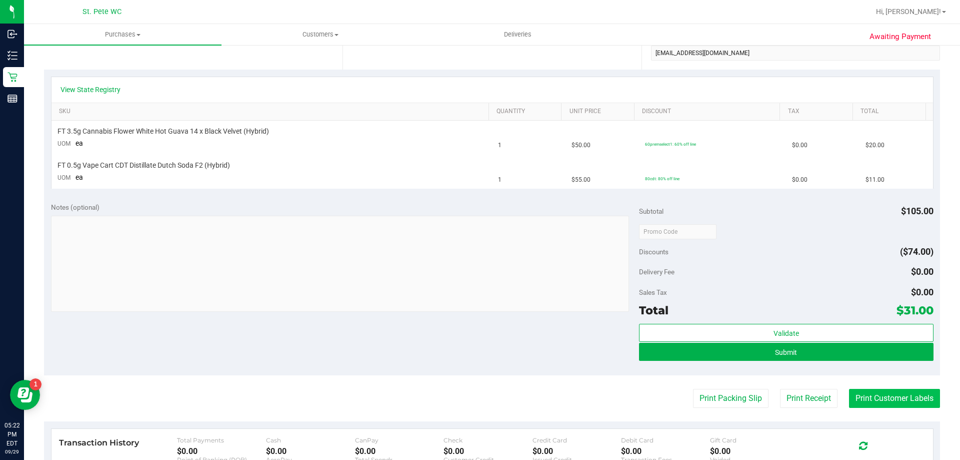
click at [896, 398] on button "Print Customer Labels" at bounding box center [894, 398] width 91 height 19
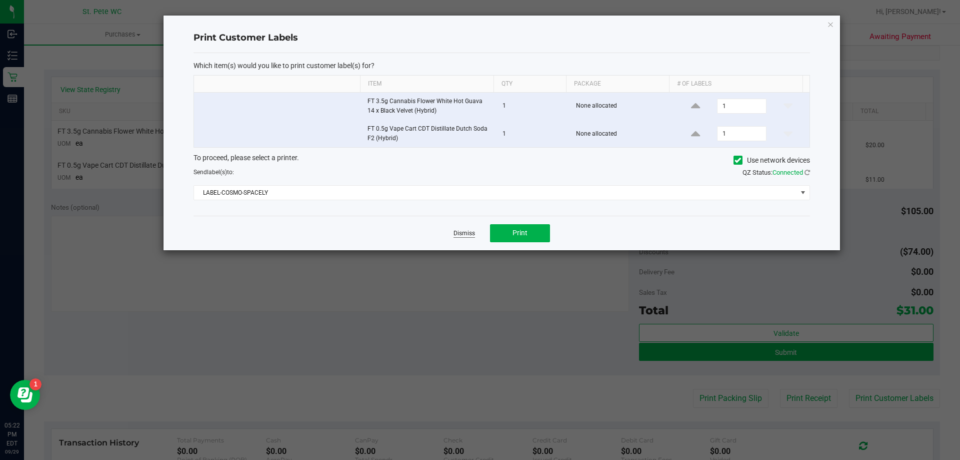
click at [466, 236] on link "Dismiss" at bounding box center [465, 233] width 22 height 9
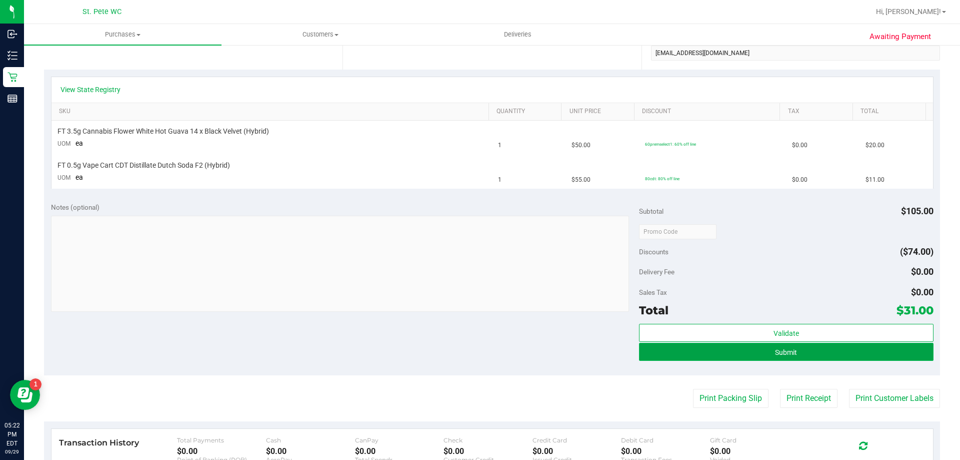
click at [775, 355] on span "Submit" at bounding box center [786, 352] width 22 height 8
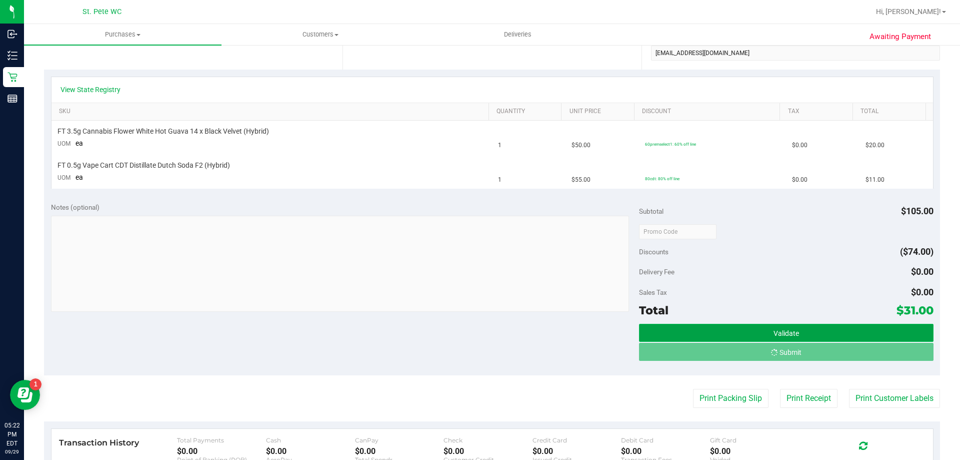
click at [762, 331] on button "Validate" at bounding box center [786, 333] width 294 height 18
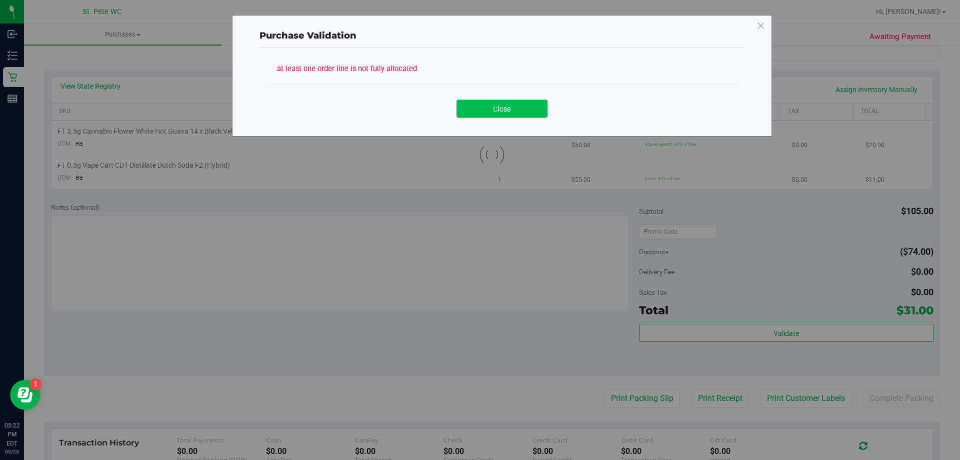
click at [491, 111] on button "Close" at bounding box center [502, 109] width 91 height 18
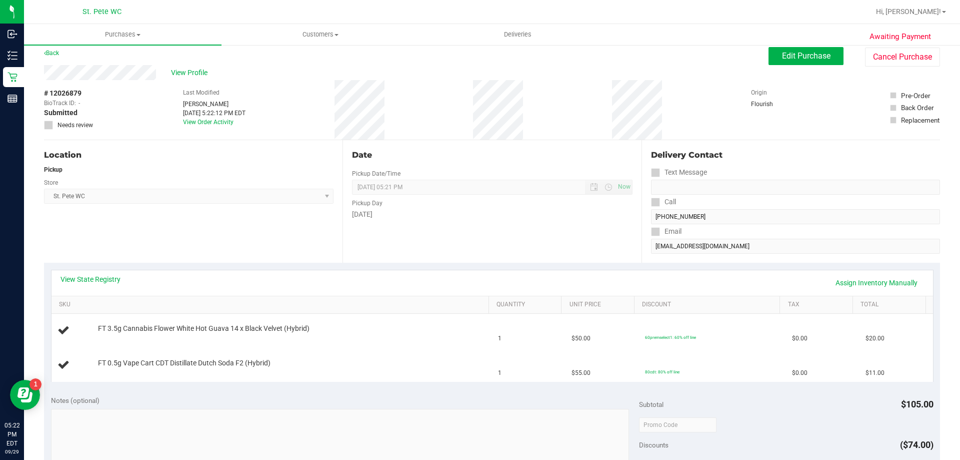
scroll to position [0, 0]
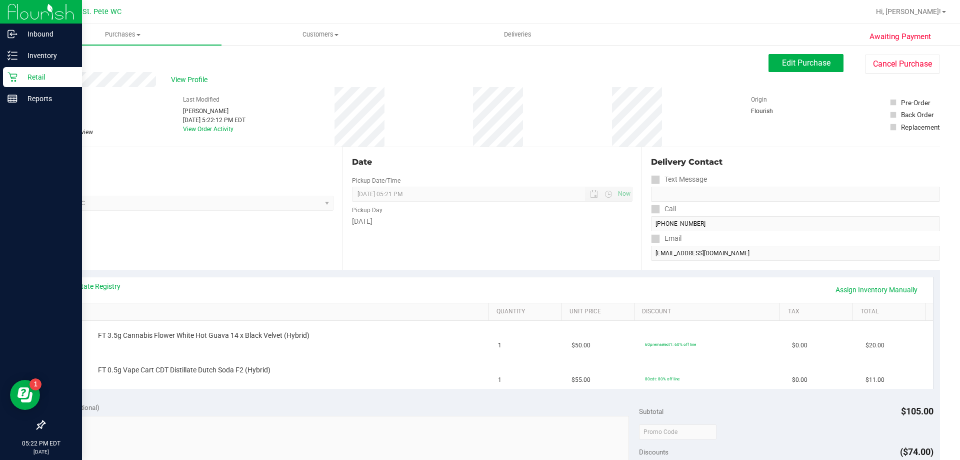
click at [12, 74] on icon at bounding box center [13, 78] width 10 height 10
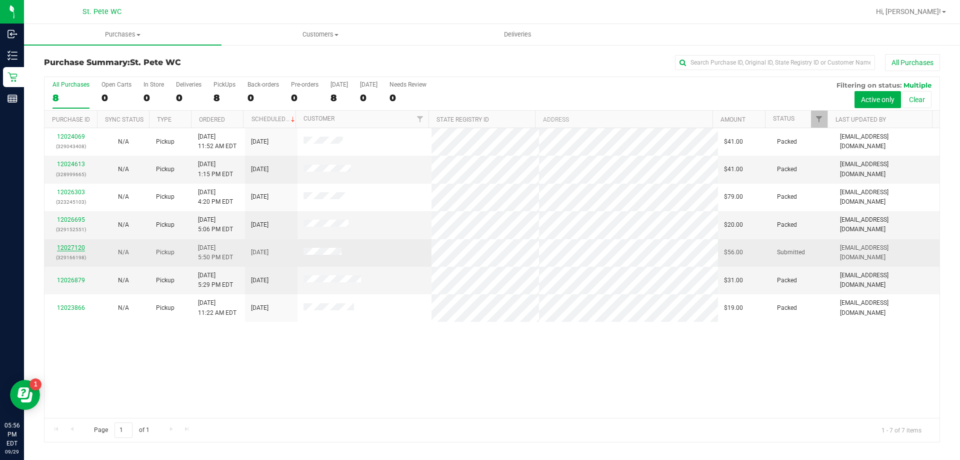
click at [63, 249] on link "12027120" at bounding box center [71, 247] width 28 height 7
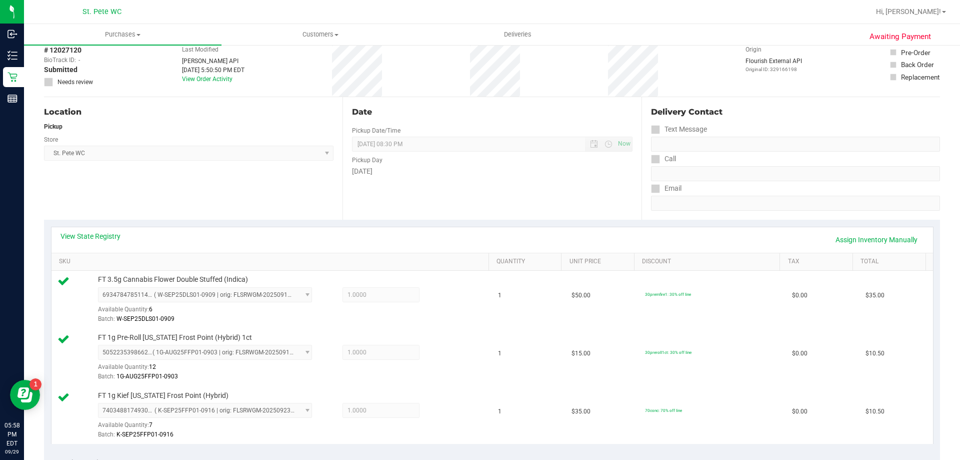
scroll to position [200, 0]
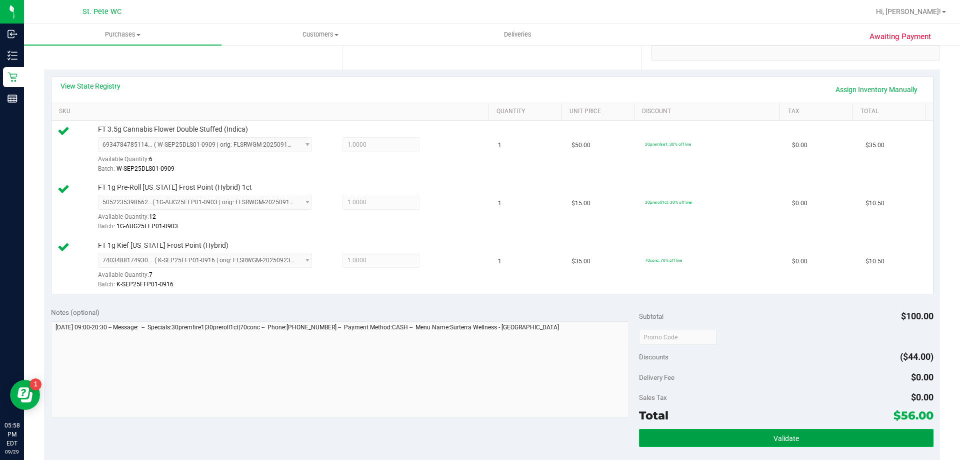
click at [734, 429] on button "Validate" at bounding box center [786, 438] width 294 height 18
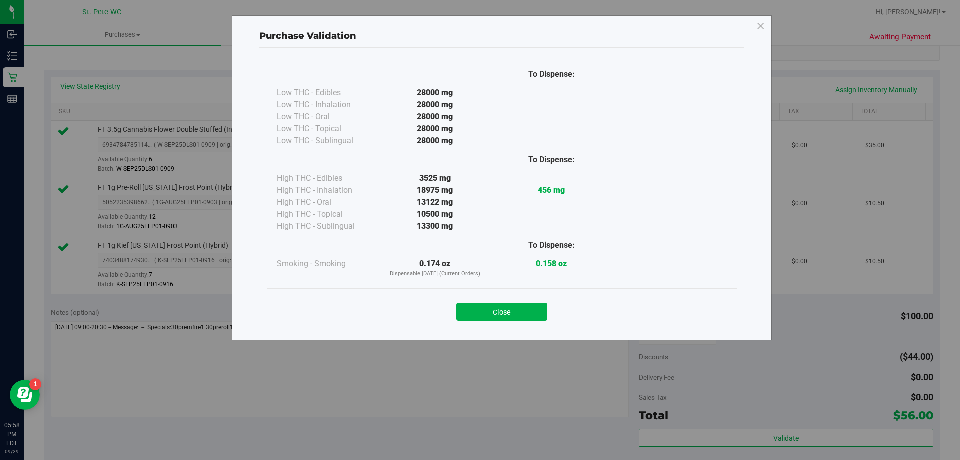
click at [529, 294] on div "Close" at bounding box center [502, 308] width 470 height 41
click at [535, 305] on button "Close" at bounding box center [502, 312] width 91 height 18
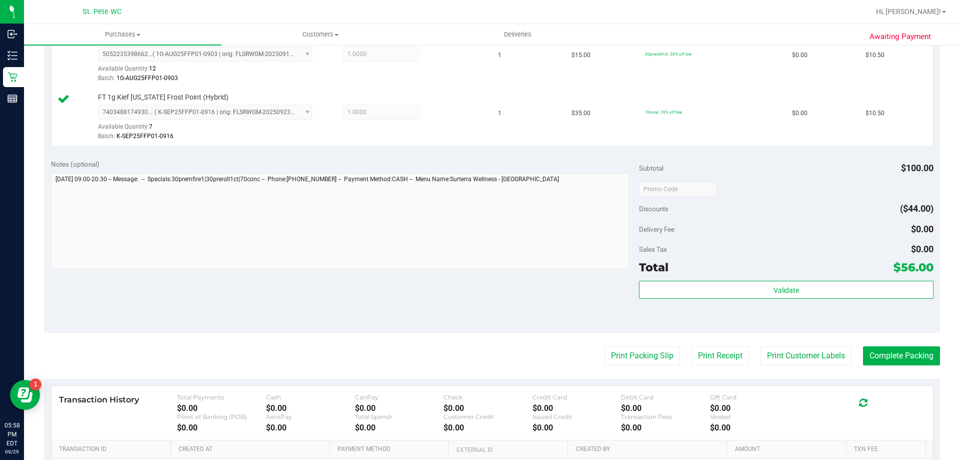
scroll to position [450, 0]
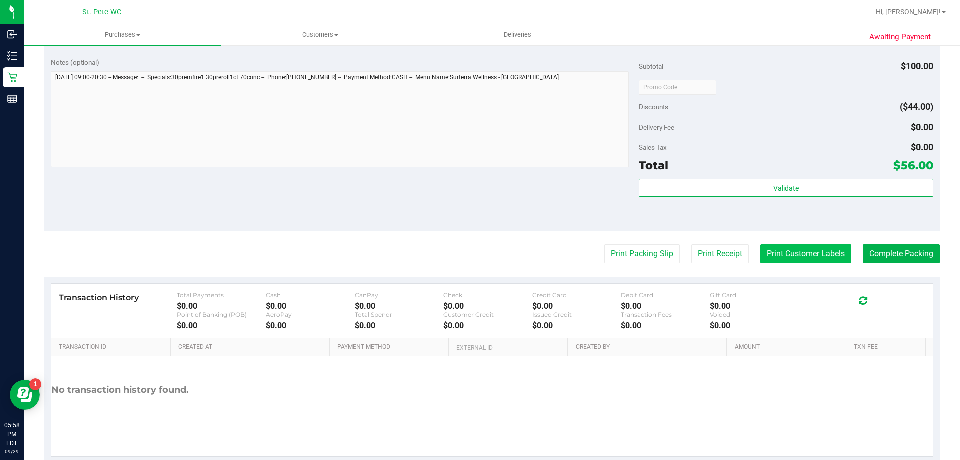
click at [797, 249] on button "Print Customer Labels" at bounding box center [806, 253] width 91 height 19
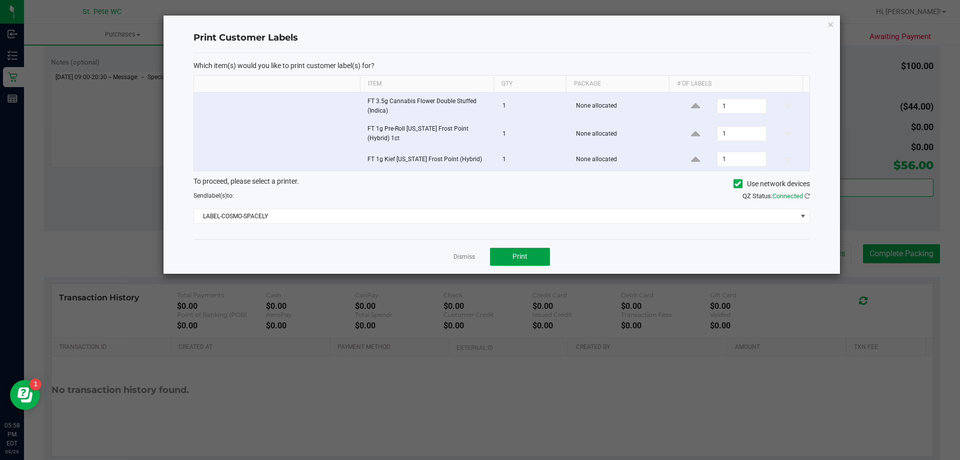
click at [517, 255] on span "Print" at bounding box center [520, 256] width 15 height 8
click at [453, 239] on div "Dismiss Print" at bounding box center [502, 256] width 617 height 35
click at [467, 253] on link "Dismiss" at bounding box center [465, 257] width 22 height 9
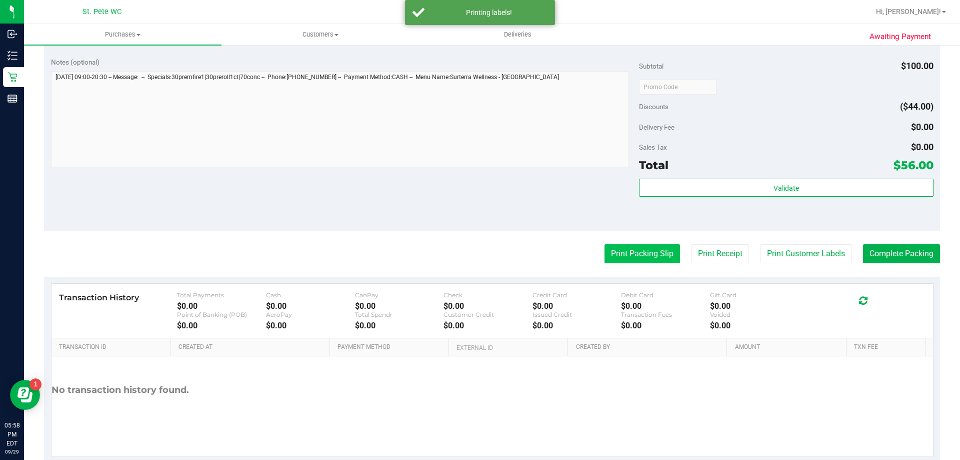
click at [622, 254] on button "Print Packing Slip" at bounding box center [643, 253] width 76 height 19
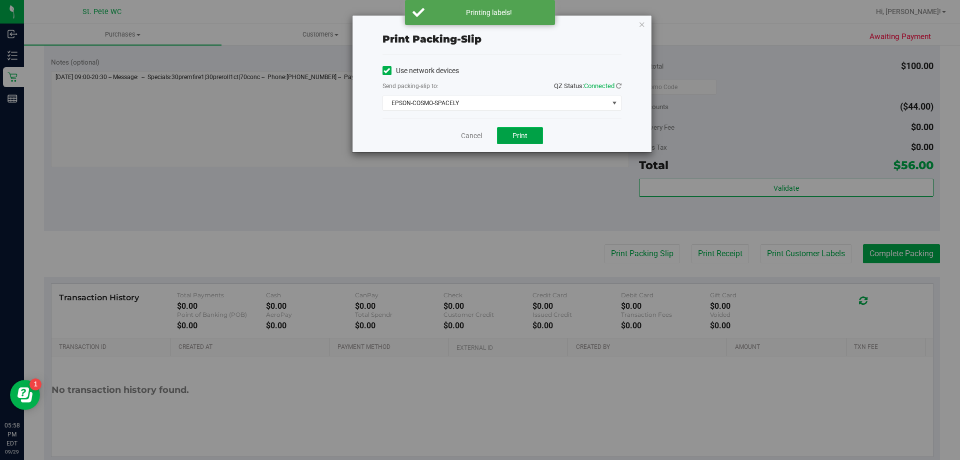
click at [530, 130] on button "Print" at bounding box center [520, 135] width 46 height 17
click at [477, 134] on link "Cancel" at bounding box center [471, 136] width 21 height 11
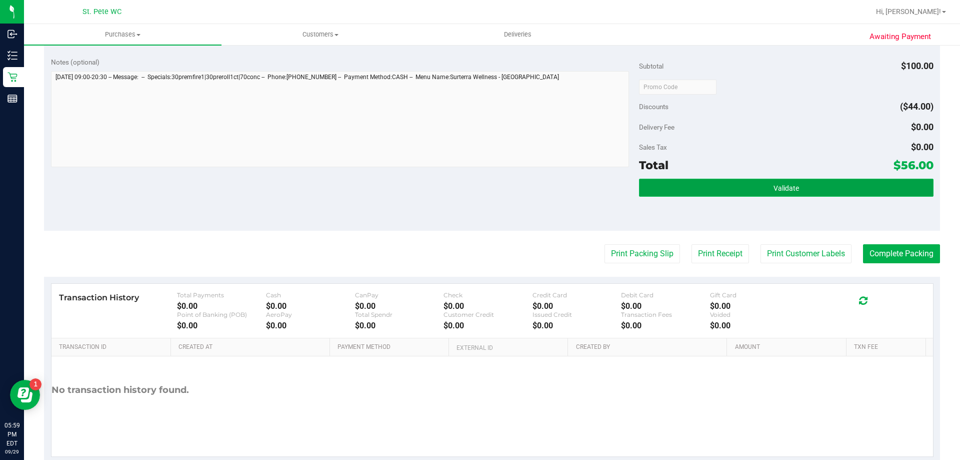
click at [698, 193] on button "Validate" at bounding box center [786, 188] width 294 height 18
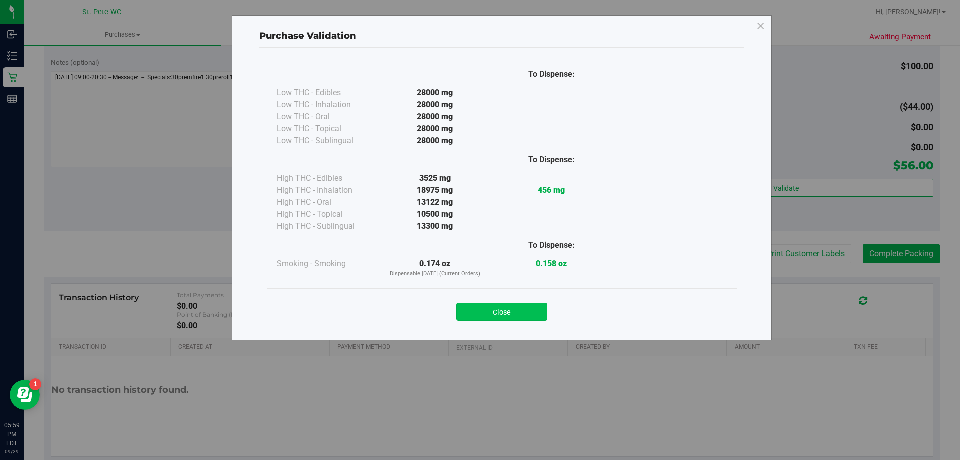
click at [533, 313] on button "Close" at bounding box center [502, 312] width 91 height 18
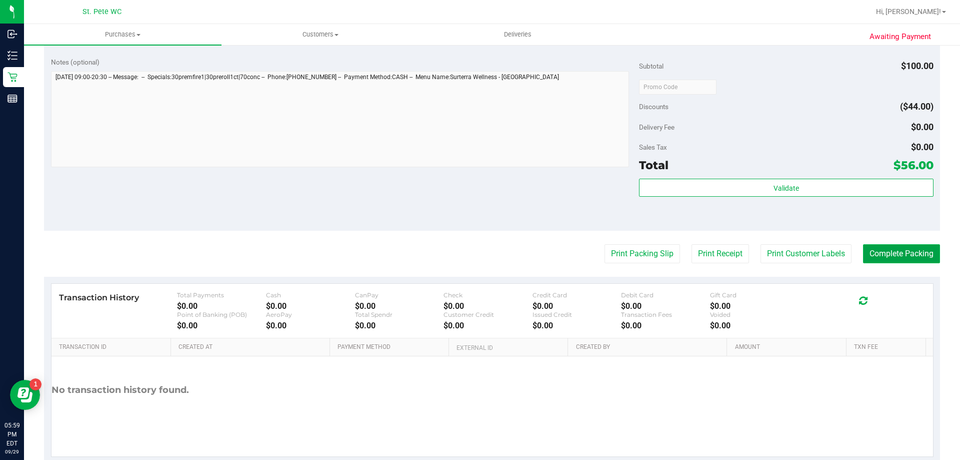
click at [886, 251] on button "Complete Packing" at bounding box center [901, 253] width 77 height 19
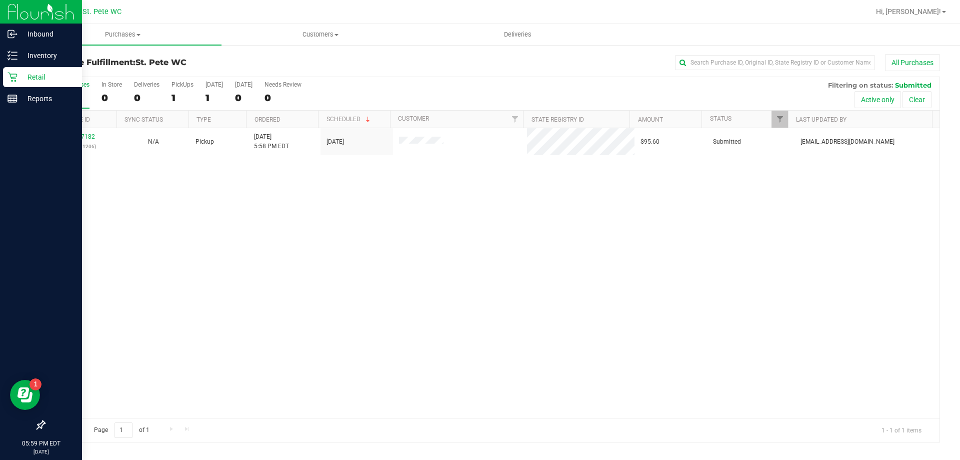
click at [33, 81] on p "Retail" at bounding box center [48, 77] width 60 height 12
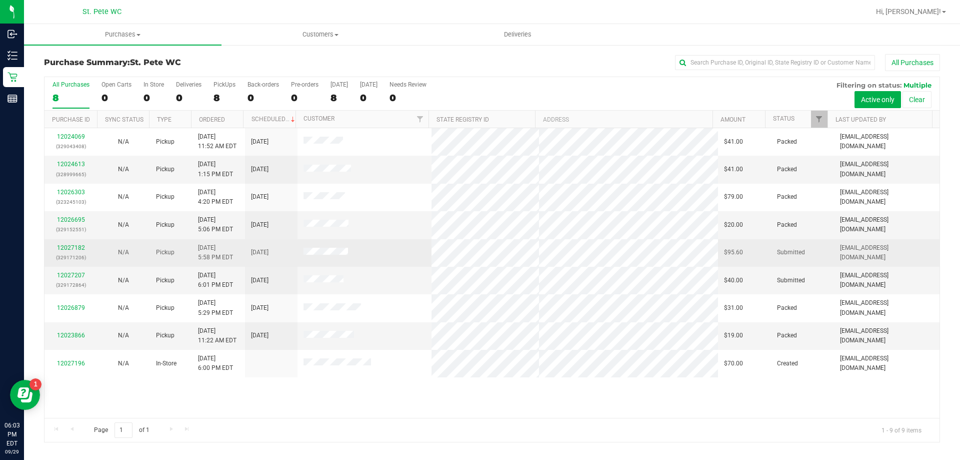
click at [76, 243] on div "12027182 (329171206)" at bounding box center [71, 252] width 41 height 19
click at [73, 246] on link "12027182" at bounding box center [71, 247] width 28 height 7
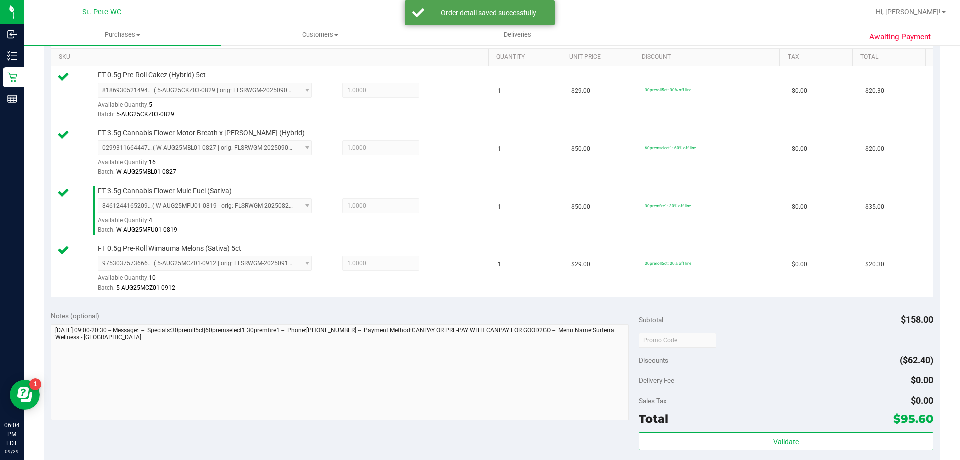
scroll to position [532, 0]
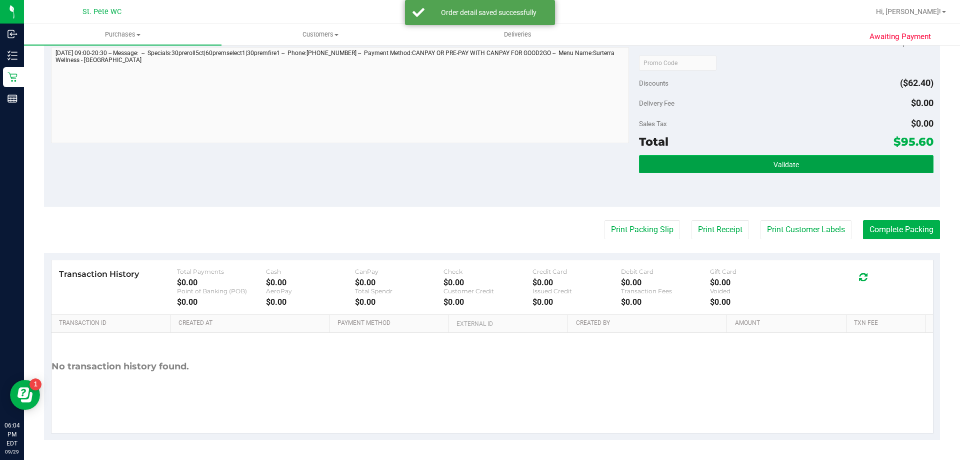
click at [833, 165] on button "Validate" at bounding box center [786, 164] width 294 height 18
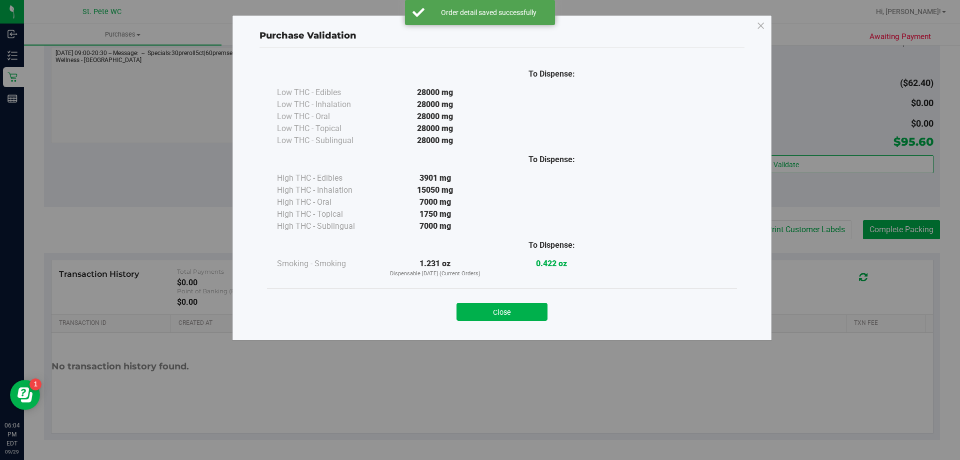
click at [526, 300] on div "Close" at bounding box center [502, 308] width 455 height 25
click at [571, 310] on div "Close" at bounding box center [502, 308] width 455 height 25
click at [484, 311] on button "Close" at bounding box center [502, 312] width 91 height 18
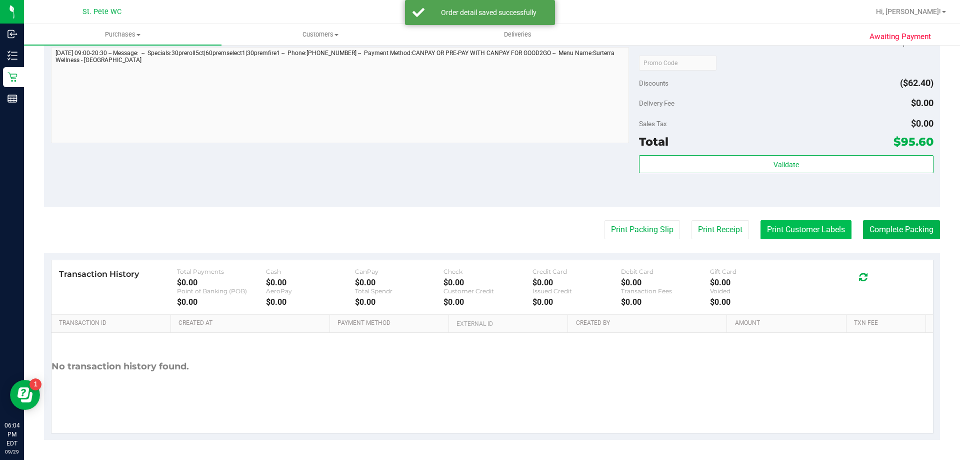
click at [832, 229] on button "Print Customer Labels" at bounding box center [806, 229] width 91 height 19
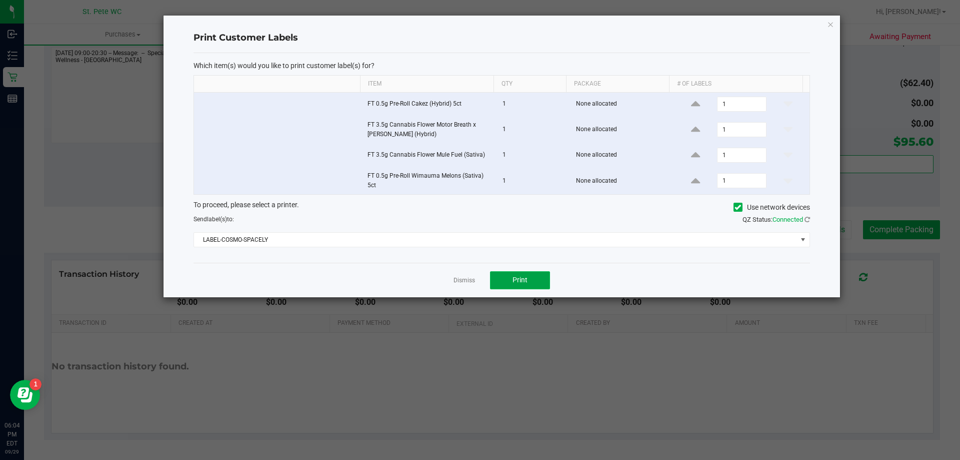
click at [518, 277] on span "Print" at bounding box center [520, 280] width 15 height 8
click at [471, 283] on link "Dismiss" at bounding box center [465, 280] width 22 height 9
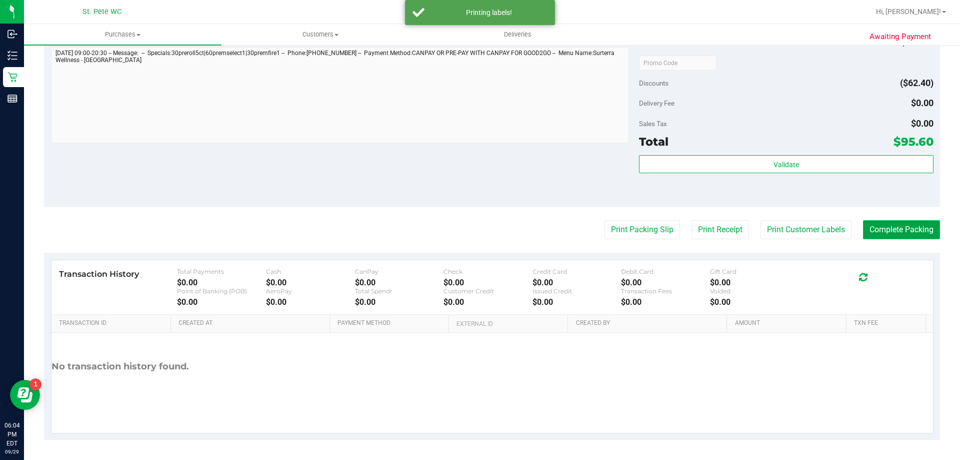
click at [890, 224] on button "Complete Packing" at bounding box center [901, 229] width 77 height 19
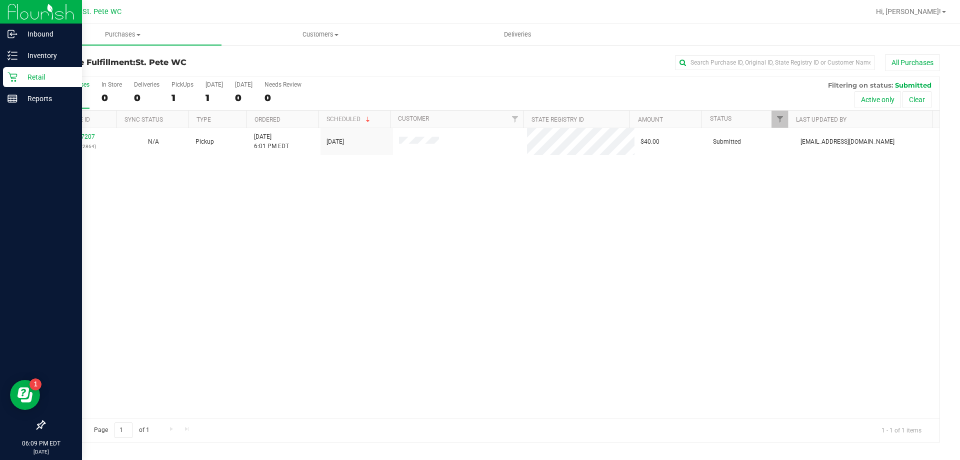
click at [24, 80] on p "Retail" at bounding box center [48, 77] width 60 height 12
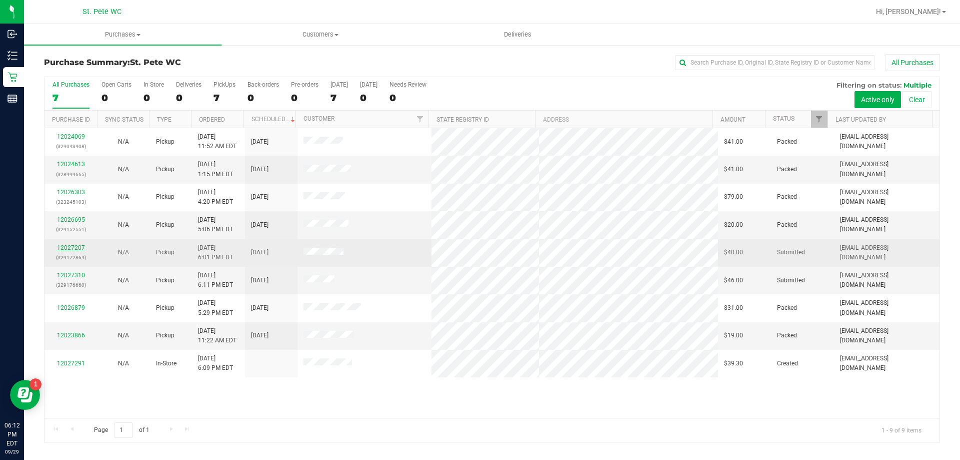
click at [71, 248] on link "12027207" at bounding box center [71, 247] width 28 height 7
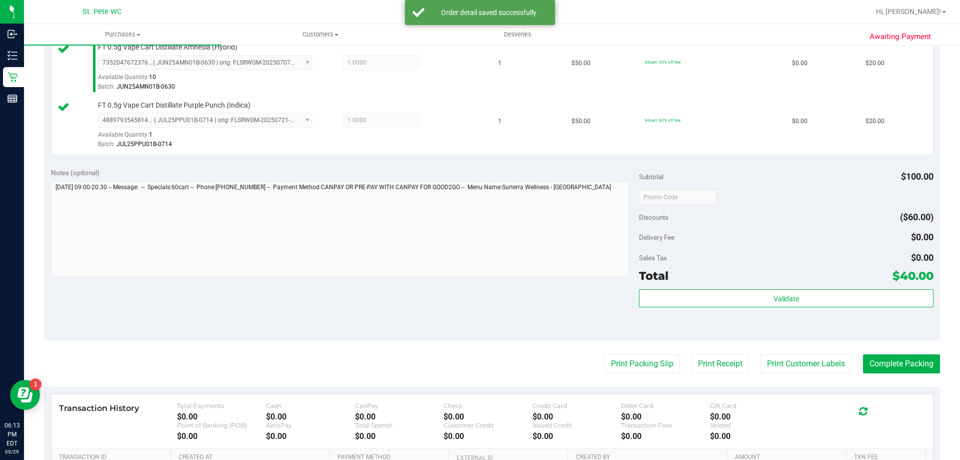
scroll to position [300, 0]
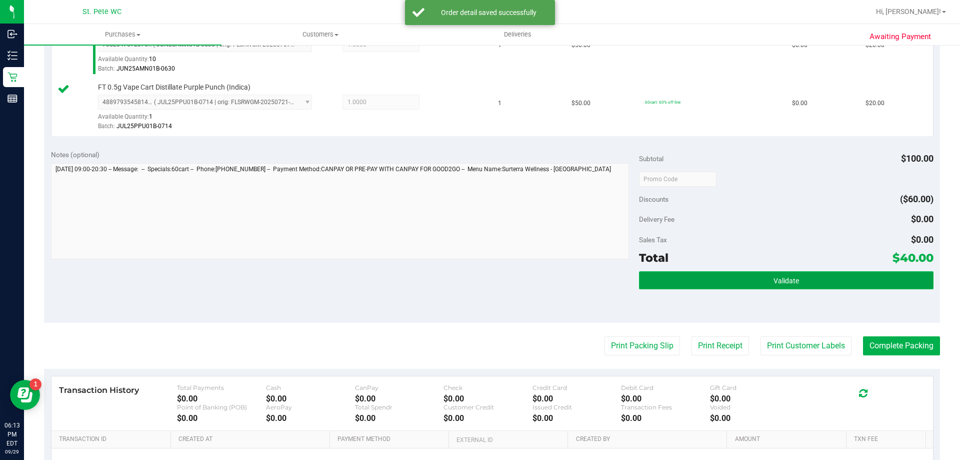
click at [746, 273] on button "Validate" at bounding box center [786, 280] width 294 height 18
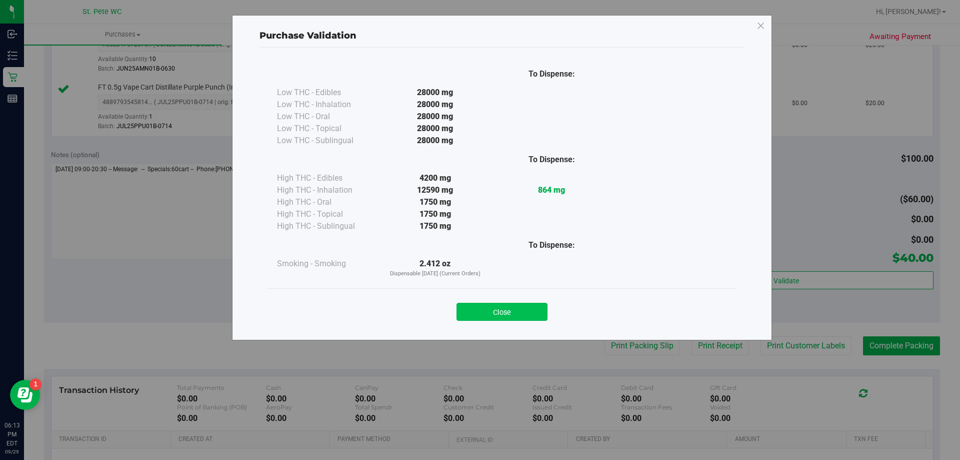
click at [499, 309] on button "Close" at bounding box center [502, 312] width 91 height 18
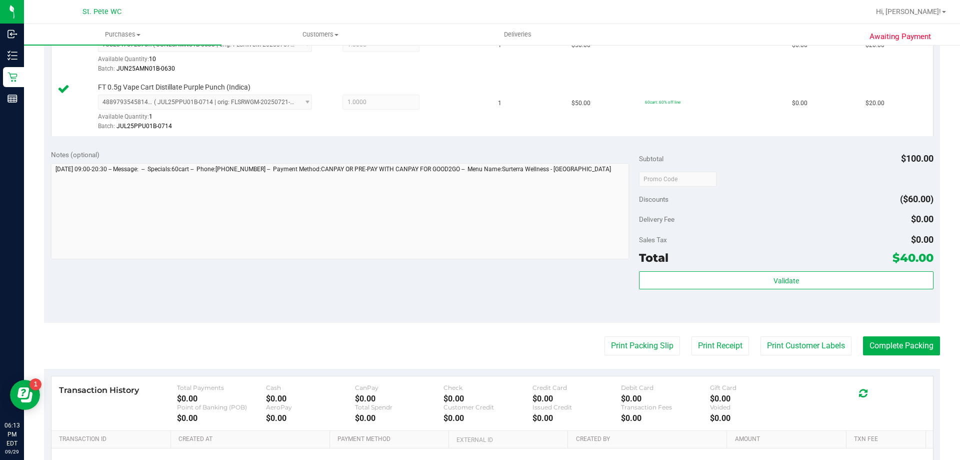
click at [793, 361] on purchase-details "Back Edit Purchase Cancel Purchase View Profile # 12027207 BioTrack ID: - Submi…" at bounding box center [492, 155] width 896 height 802
click at [789, 351] on button "Print Customer Labels" at bounding box center [806, 345] width 91 height 19
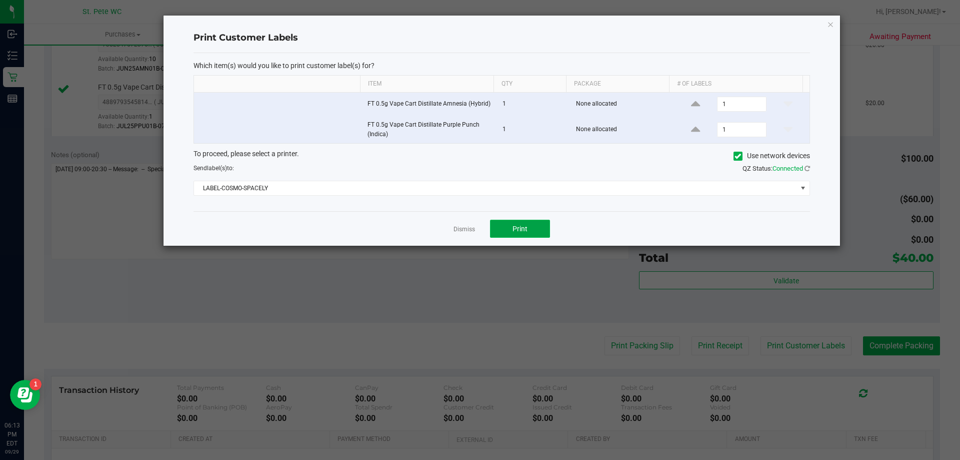
click at [497, 225] on button "Print" at bounding box center [520, 229] width 60 height 18
click at [457, 224] on app-cancel-button "Dismiss" at bounding box center [465, 229] width 22 height 11
click at [460, 234] on div "Dismiss Print" at bounding box center [502, 228] width 617 height 35
click at [460, 232] on link "Dismiss" at bounding box center [465, 229] width 22 height 9
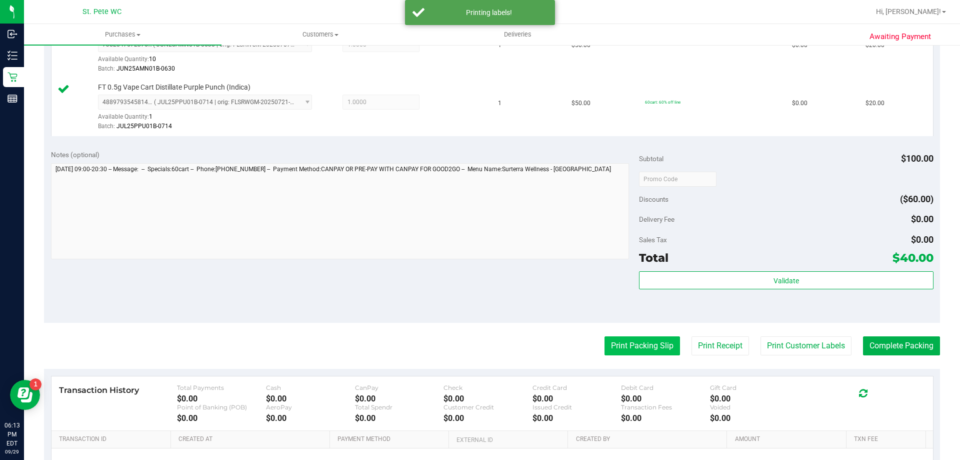
click at [648, 347] on button "Print Packing Slip" at bounding box center [643, 345] width 76 height 19
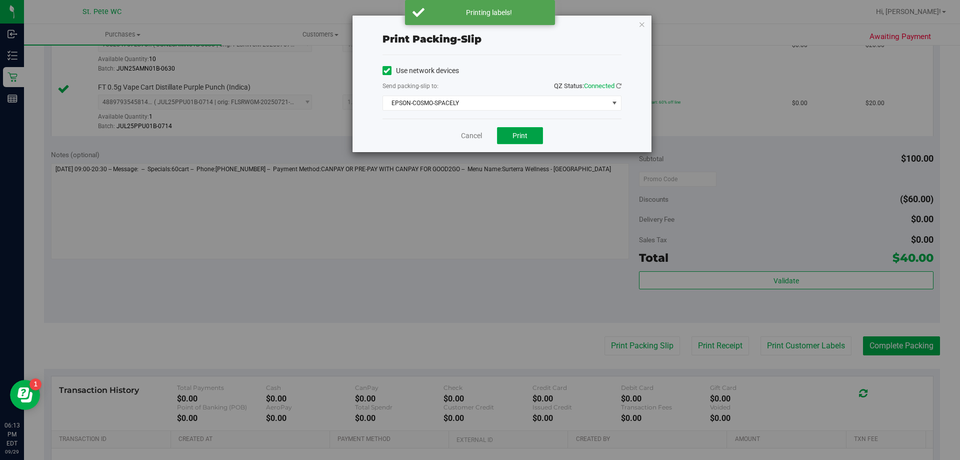
click at [528, 134] on button "Print" at bounding box center [520, 135] width 46 height 17
click at [480, 133] on link "Cancel" at bounding box center [471, 136] width 21 height 11
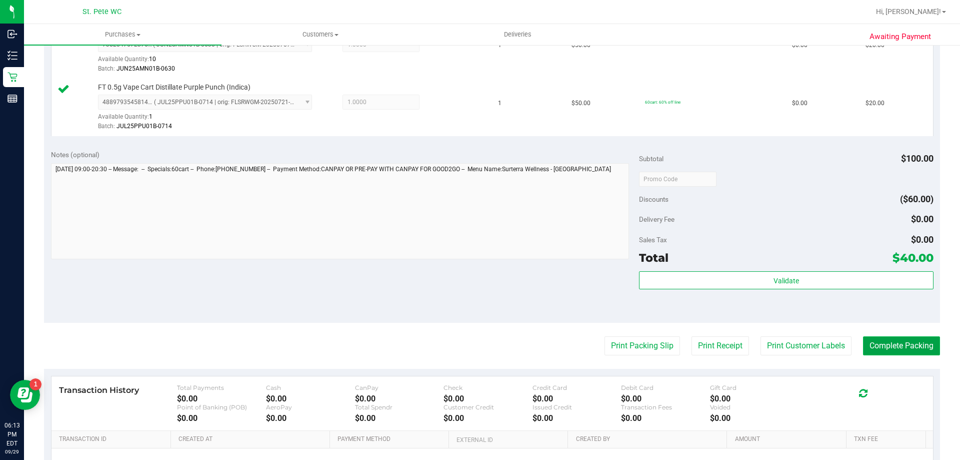
click at [881, 355] on button "Complete Packing" at bounding box center [901, 345] width 77 height 19
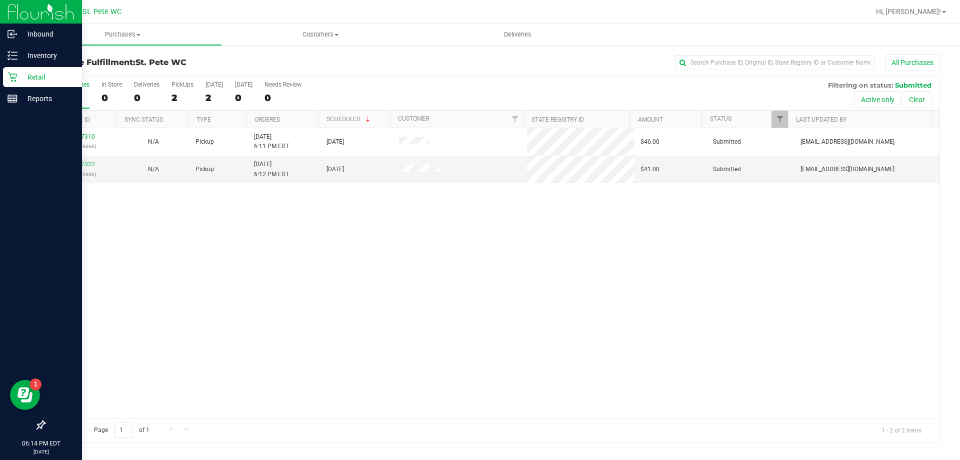
click at [13, 81] on icon at bounding box center [13, 78] width 10 height 10
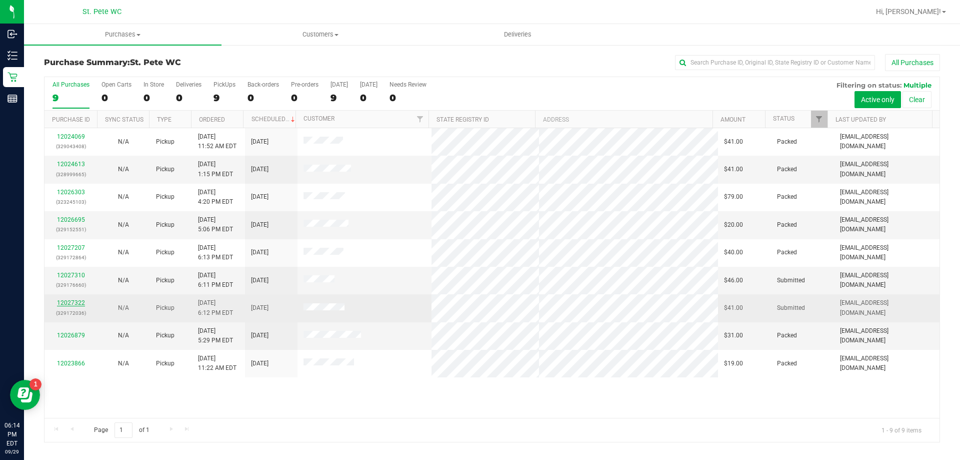
click at [64, 301] on link "12027322" at bounding box center [71, 302] width 28 height 7
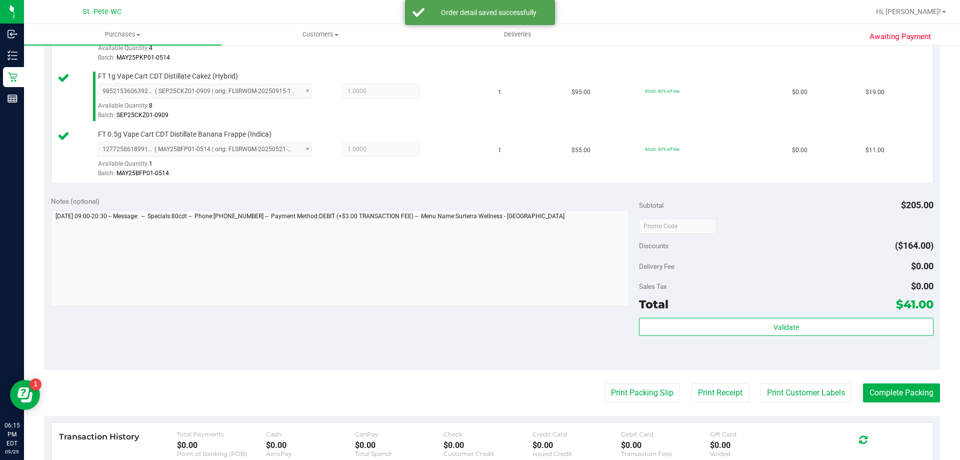
scroll to position [312, 0]
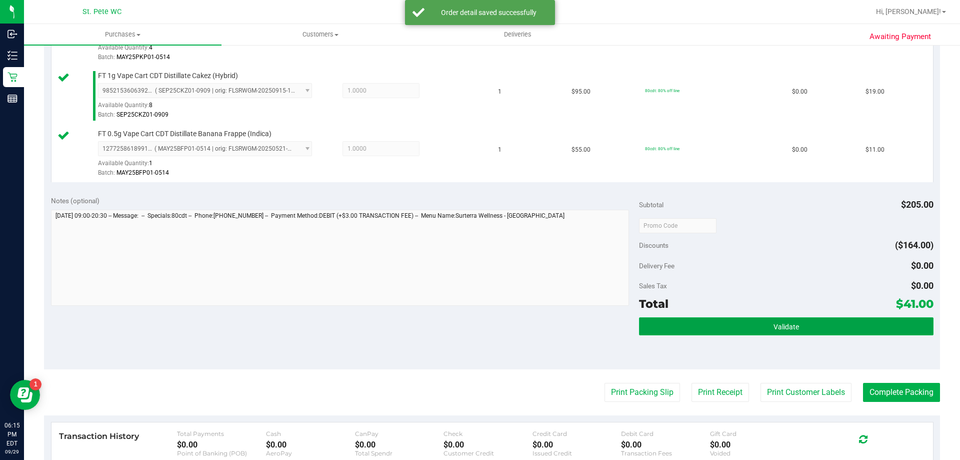
click at [784, 320] on button "Validate" at bounding box center [786, 326] width 294 height 18
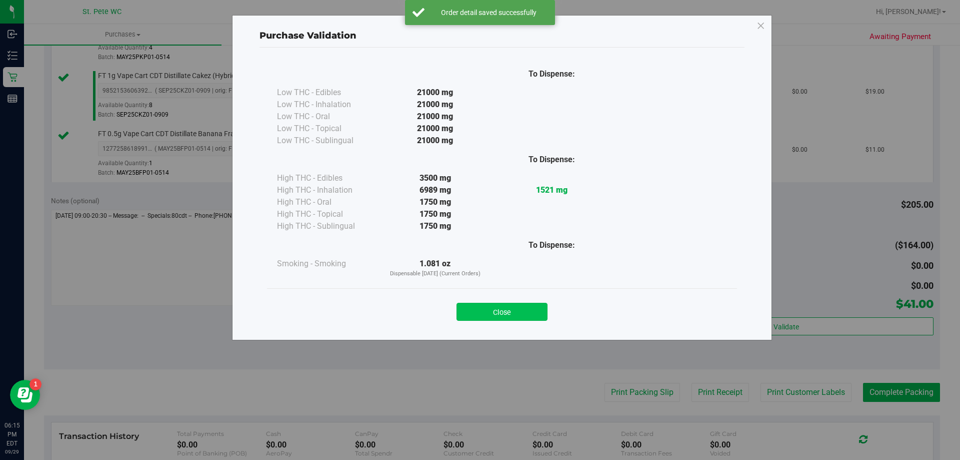
click at [525, 310] on button "Close" at bounding box center [502, 312] width 91 height 18
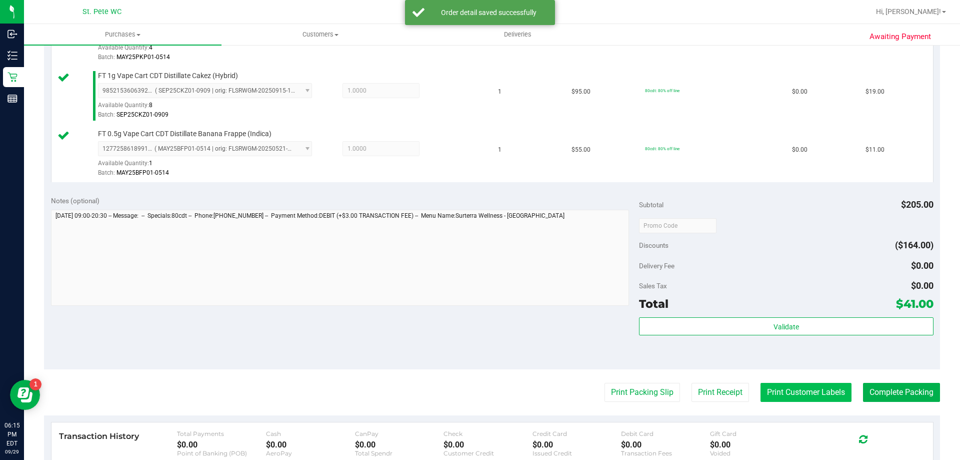
click at [785, 393] on button "Print Customer Labels" at bounding box center [806, 392] width 91 height 19
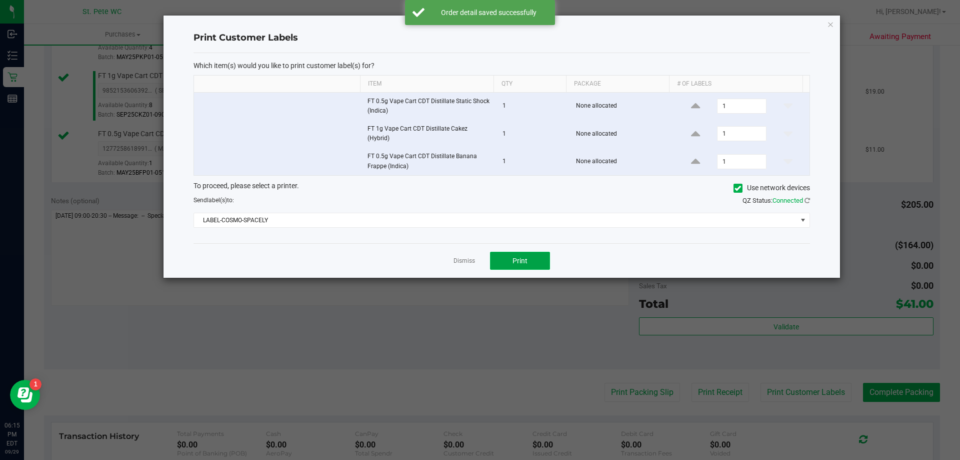
click at [529, 252] on button "Print" at bounding box center [520, 261] width 60 height 18
click at [462, 258] on link "Dismiss" at bounding box center [465, 261] width 22 height 9
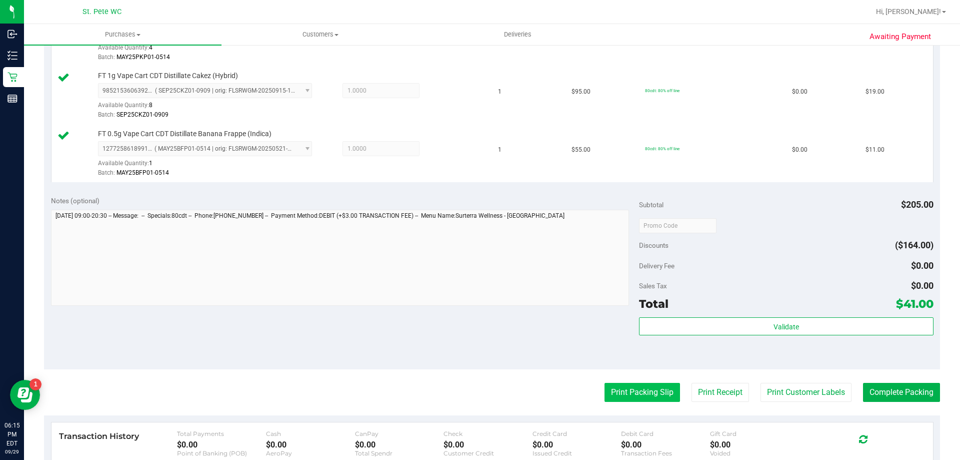
click at [629, 395] on button "Print Packing Slip" at bounding box center [643, 392] width 76 height 19
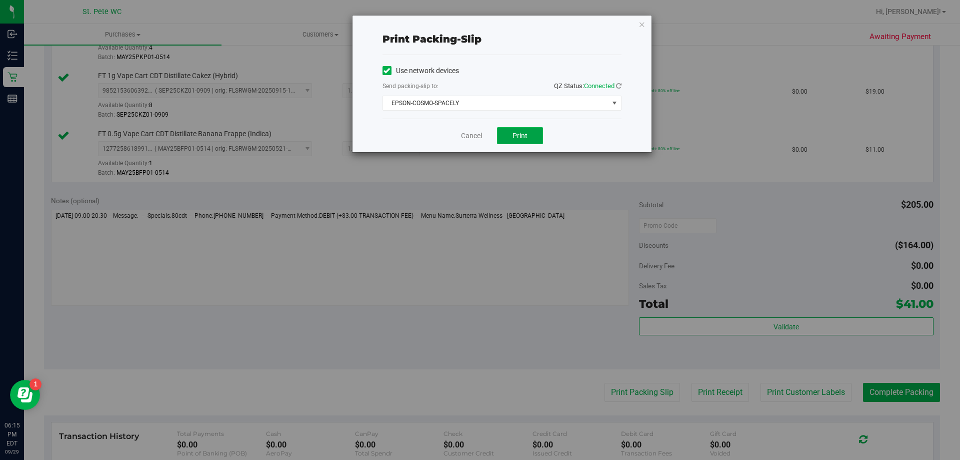
click at [524, 127] on button "Print" at bounding box center [520, 135] width 46 height 17
click at [467, 137] on link "Cancel" at bounding box center [471, 136] width 21 height 11
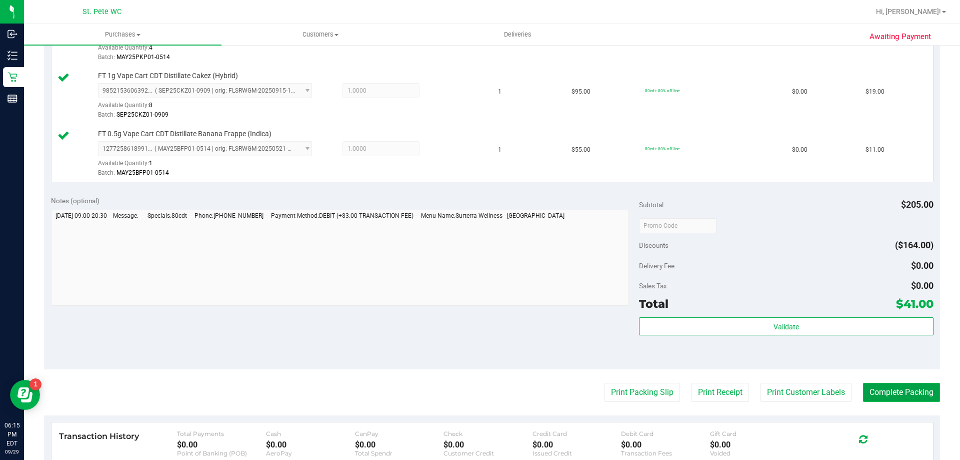
click at [895, 400] on button "Complete Packing" at bounding box center [901, 392] width 77 height 19
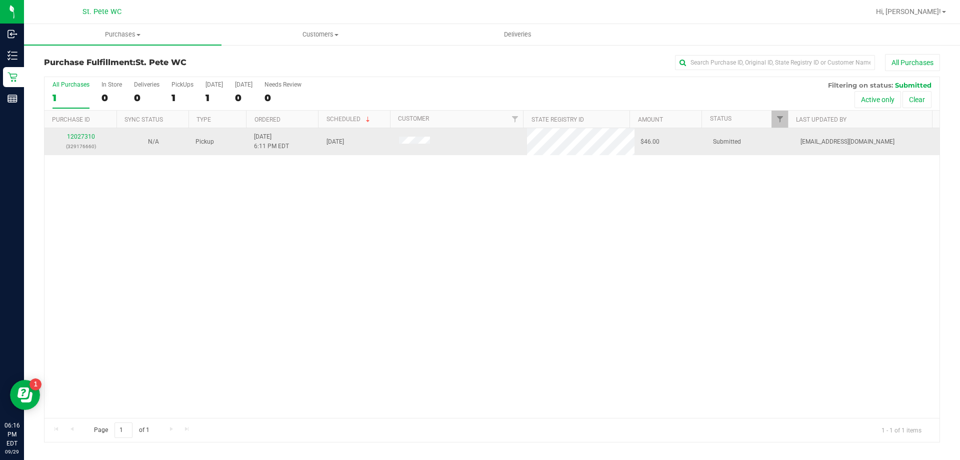
click at [93, 133] on div "12027310 (329176660)" at bounding box center [81, 141] width 61 height 19
click at [89, 134] on link "12027310" at bounding box center [81, 136] width 28 height 7
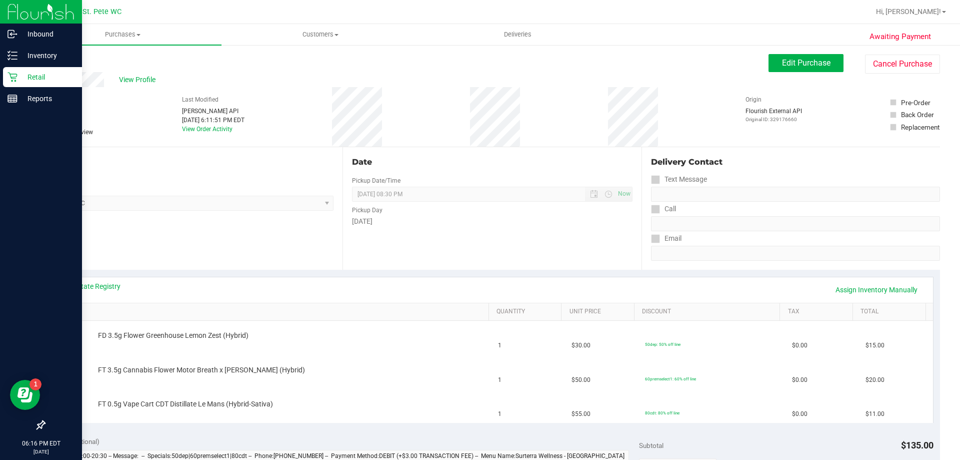
click at [15, 77] on icon at bounding box center [13, 77] width 10 height 10
